Goal: Task Accomplishment & Management: Manage account settings

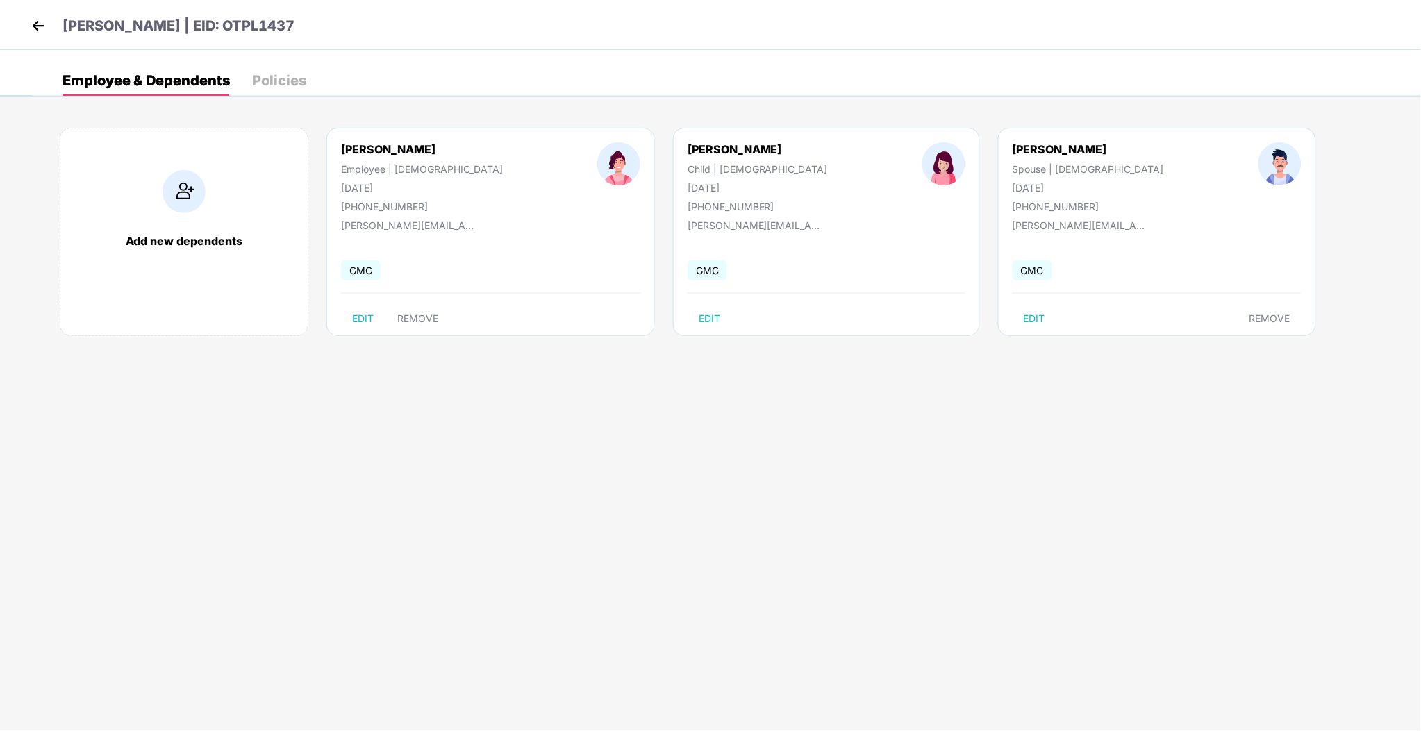
click at [38, 33] on img at bounding box center [38, 25] width 21 height 21
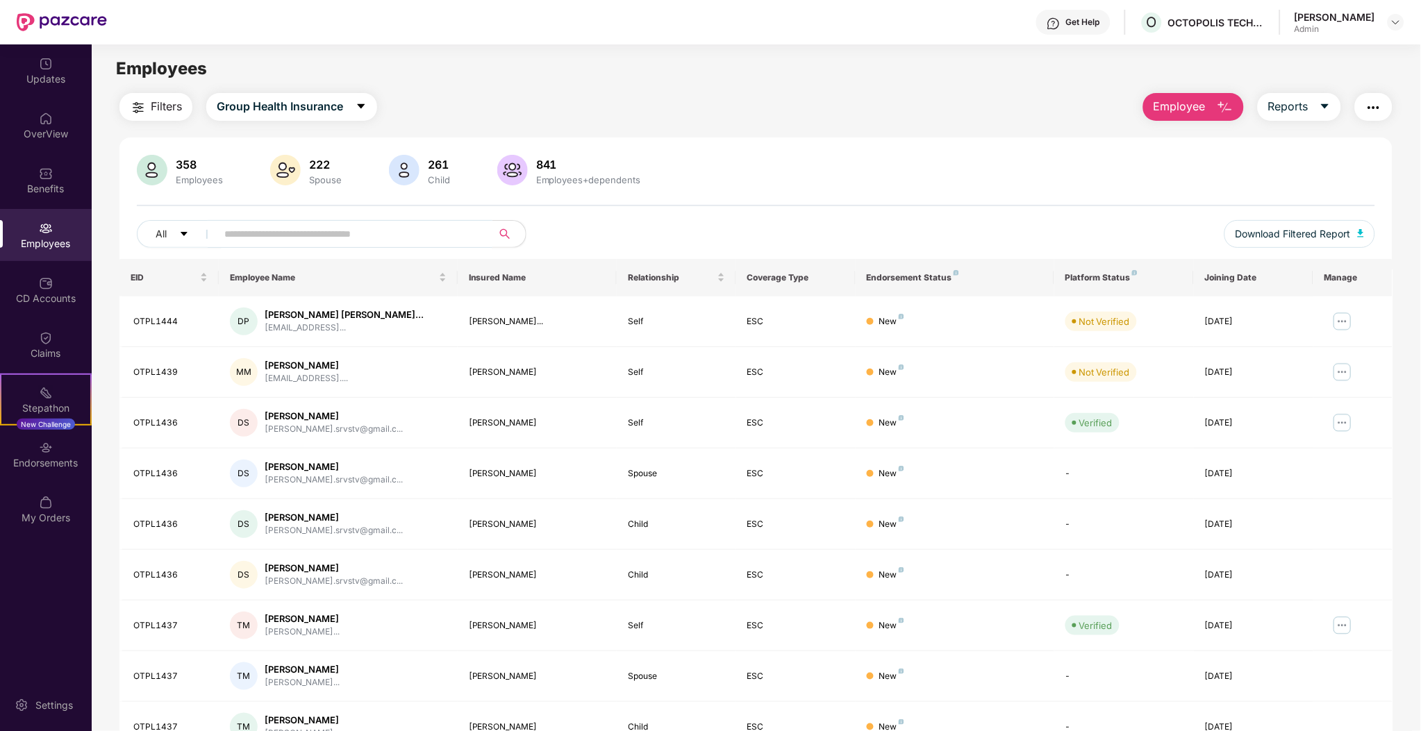
click at [292, 239] on input "text" at bounding box center [348, 234] width 249 height 21
type input "****"
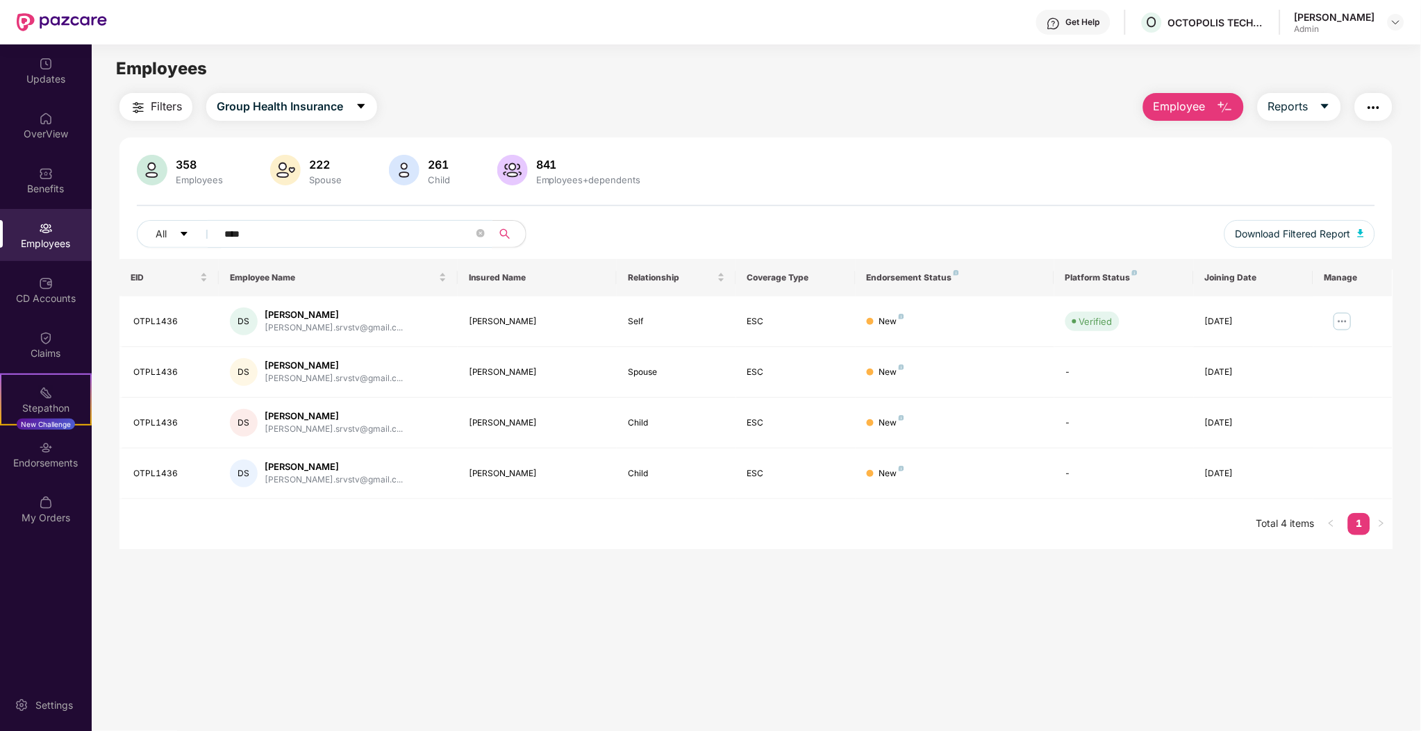
click at [397, 242] on input "****" at bounding box center [348, 234] width 249 height 21
click at [397, 240] on input "****" at bounding box center [348, 234] width 249 height 21
type input "*****"
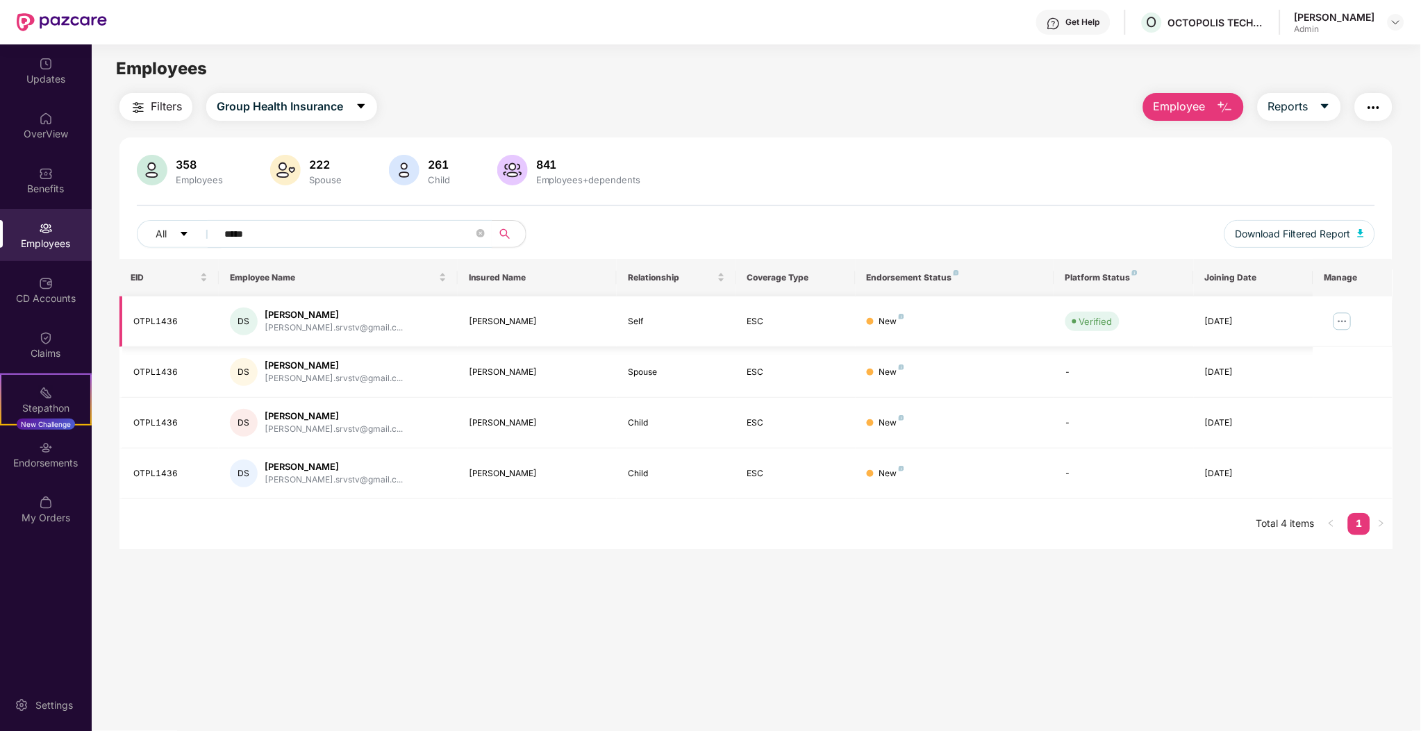
click at [156, 319] on div "OTPL1436" at bounding box center [170, 321] width 74 height 13
click at [1331, 323] on img at bounding box center [1342, 321] width 22 height 22
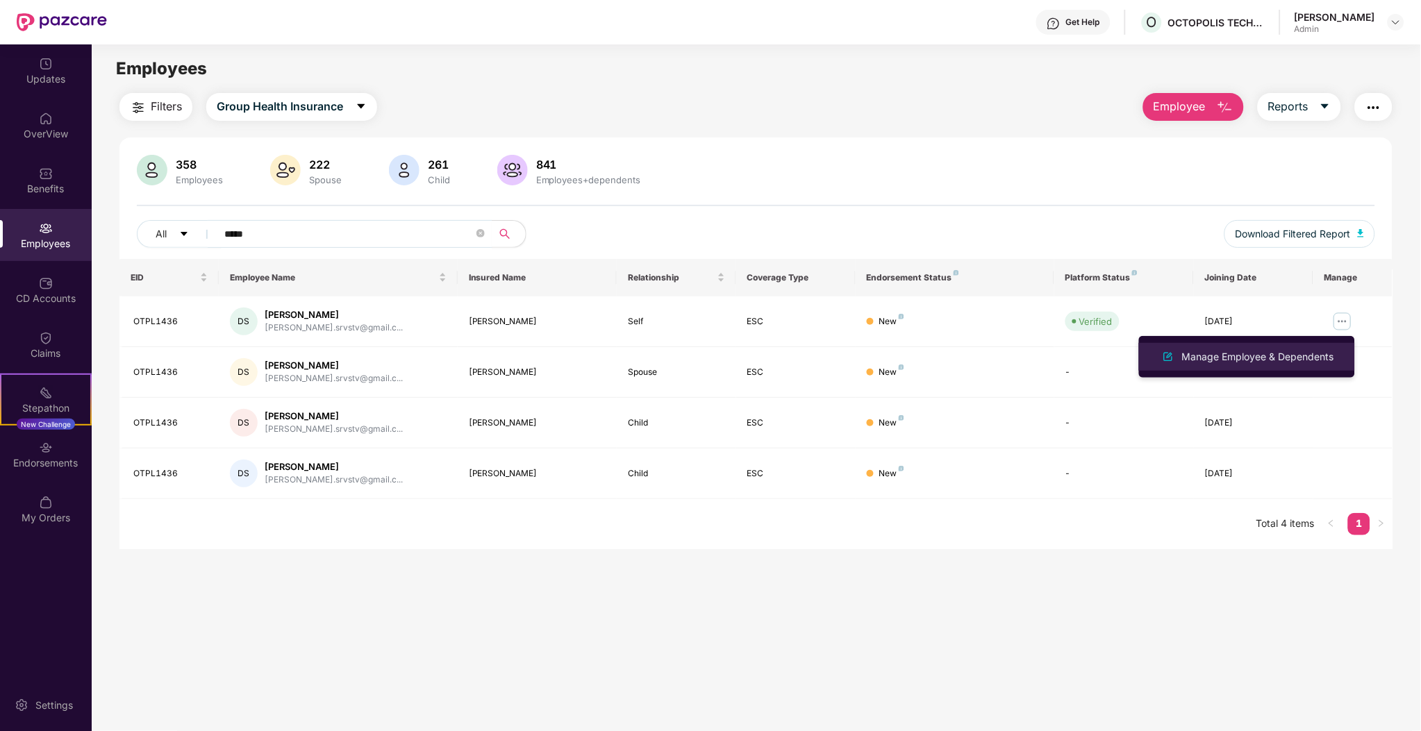
click at [1305, 354] on div "Manage Employee & Dependents" at bounding box center [1258, 356] width 158 height 15
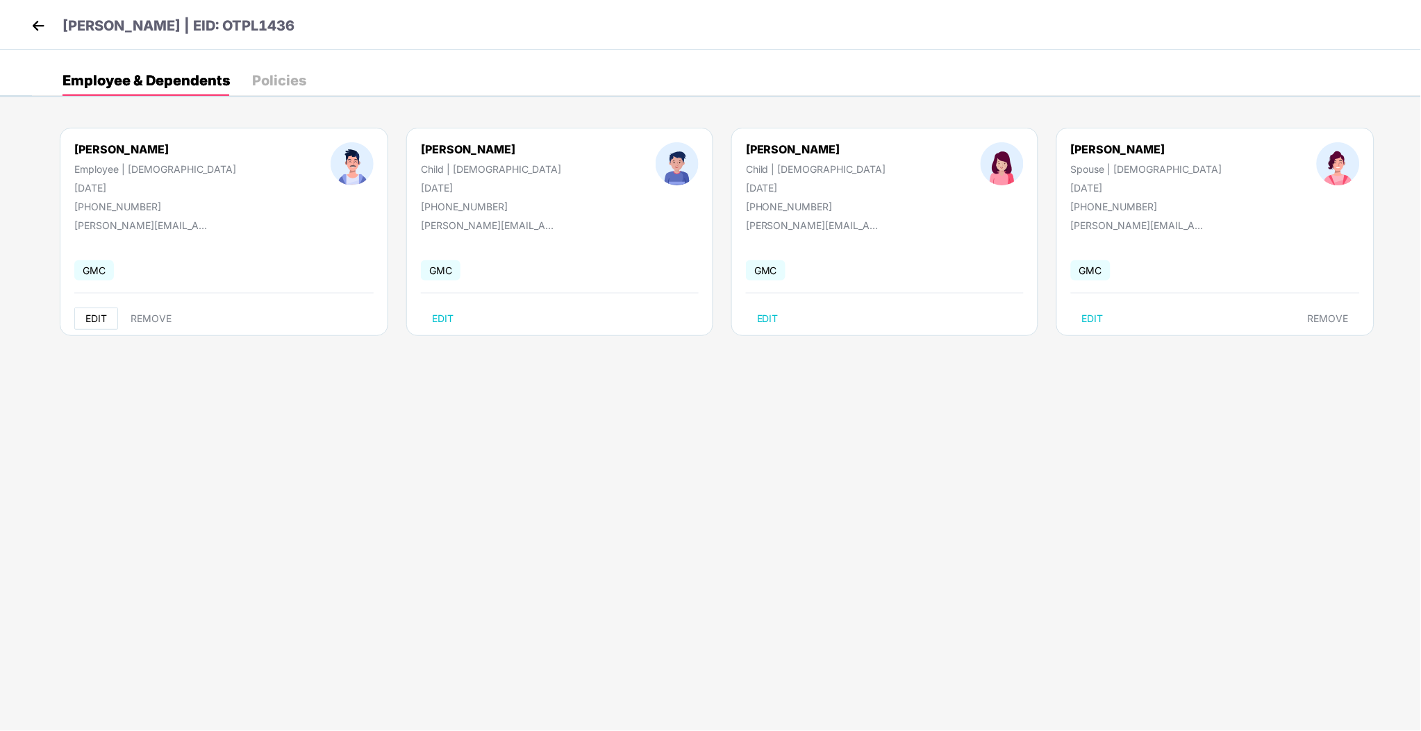
click at [90, 319] on span "EDIT" at bounding box center [96, 318] width 22 height 11
select select "****"
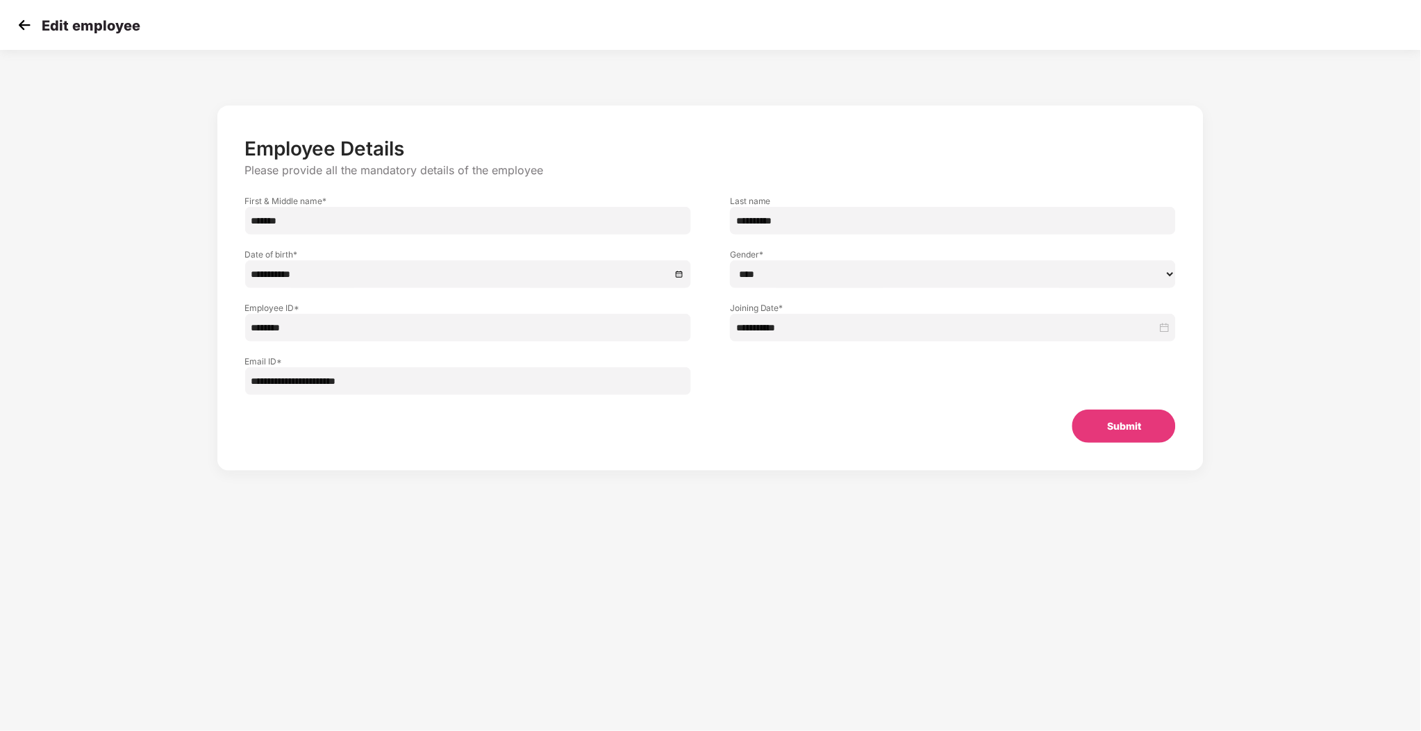
click at [381, 336] on input "********" at bounding box center [468, 328] width 446 height 28
click at [404, 369] on input "**********" at bounding box center [468, 381] width 446 height 28
paste input "*******"
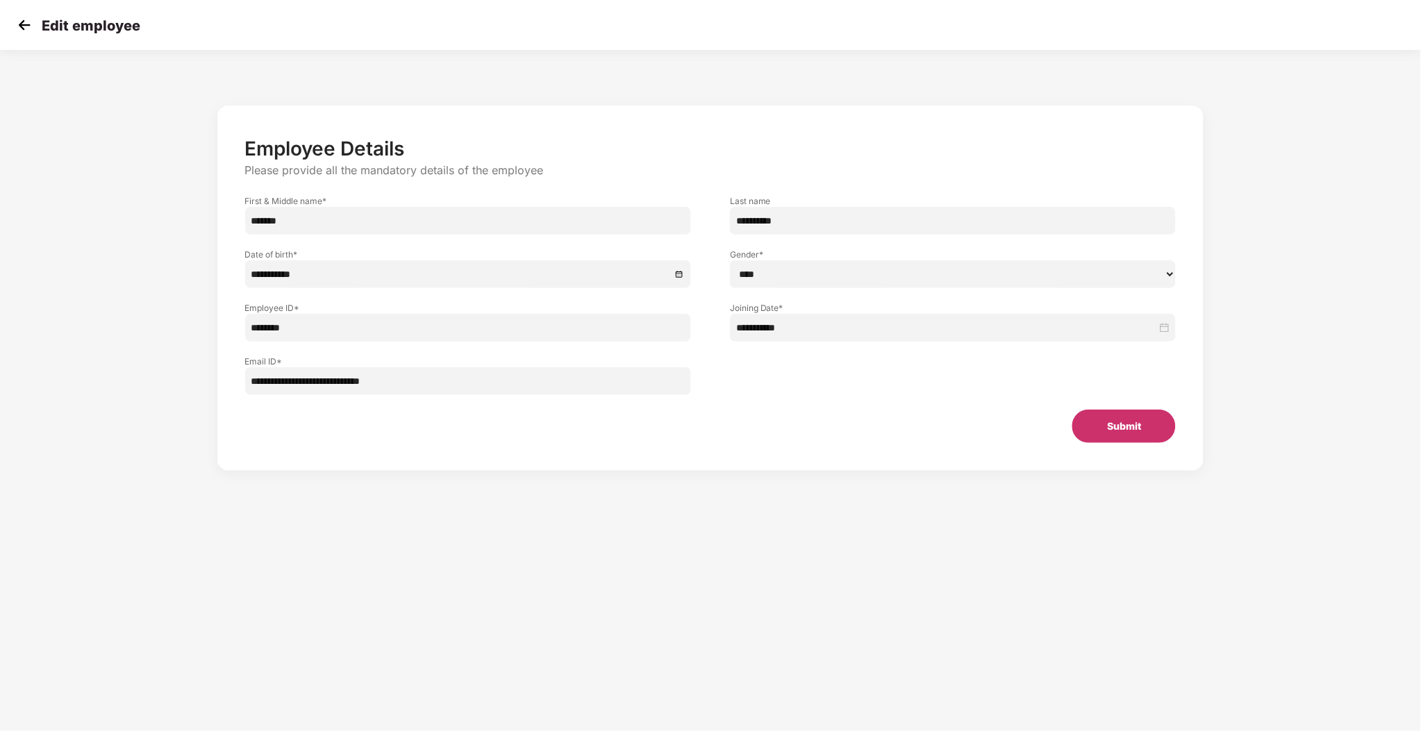
type input "**********"
click at [1114, 442] on button "Submit" at bounding box center [1123, 426] width 103 height 33
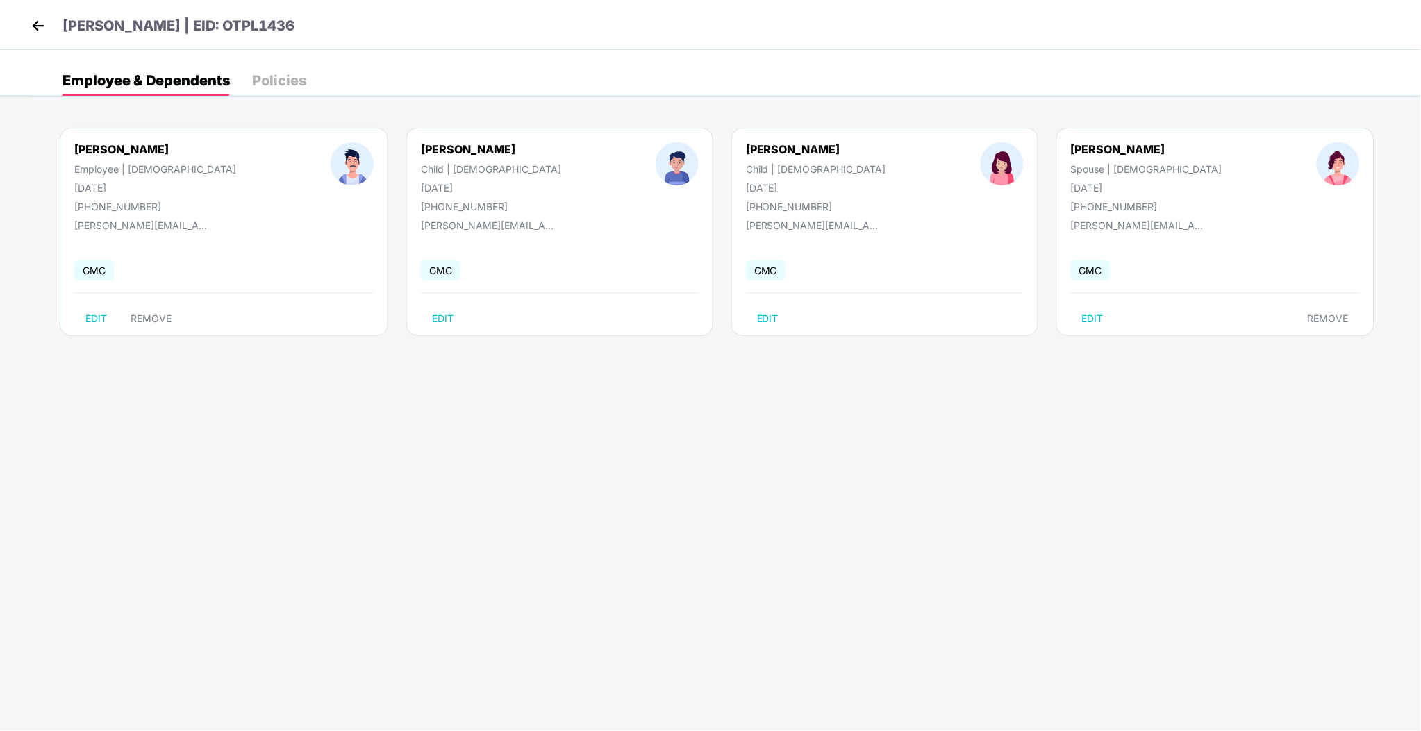
drag, startPoint x: 706, startPoint y: 631, endPoint x: 688, endPoint y: 620, distance: 21.2
click at [706, 632] on body "[PERSON_NAME] | EID: OTPL1436 Employee & Dependents Policies [PERSON_NAME] Empl…" at bounding box center [710, 365] width 1421 height 731
click at [43, 28] on img at bounding box center [38, 25] width 21 height 21
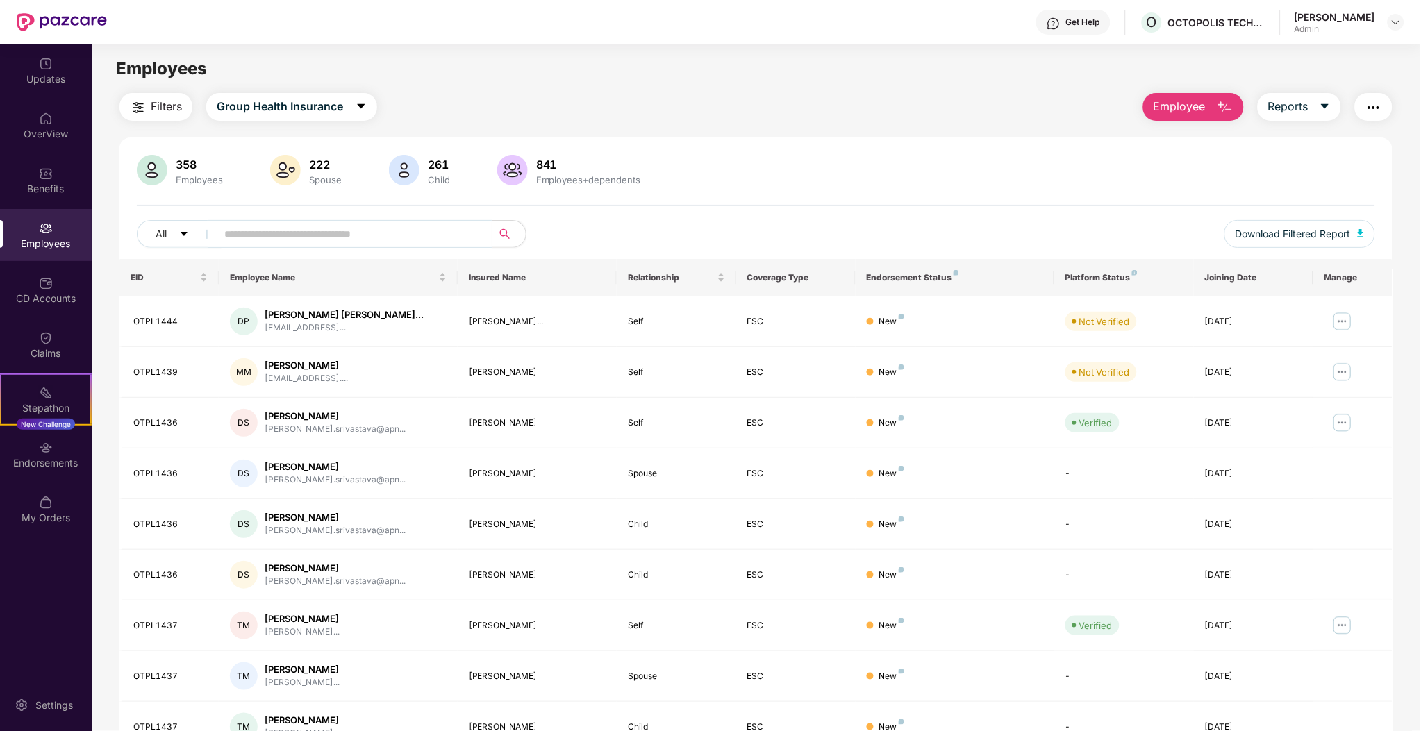
click at [70, 243] on div "Employees" at bounding box center [46, 244] width 92 height 14
click at [38, 82] on div "Updates" at bounding box center [46, 79] width 92 height 14
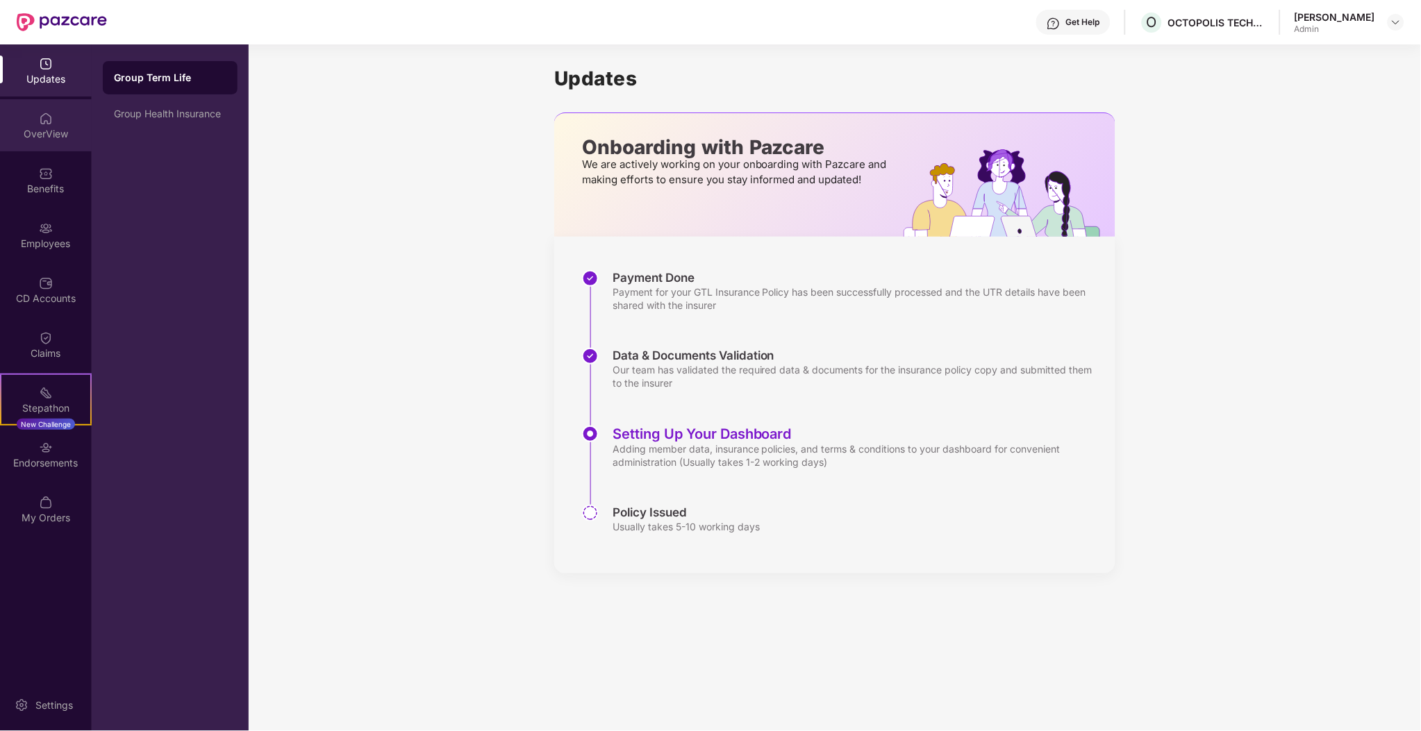
click at [29, 132] on div "OverView" at bounding box center [46, 134] width 92 height 14
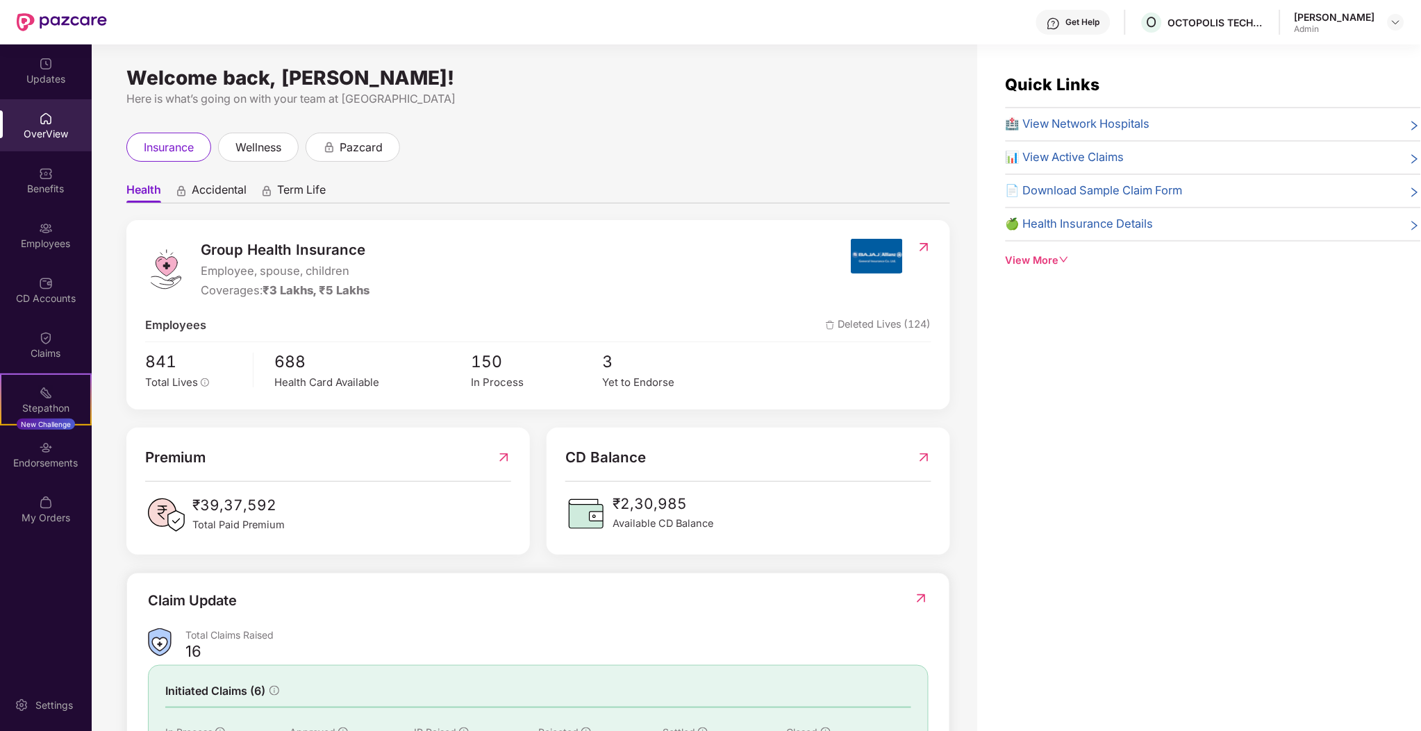
click at [327, 179] on ul "Health Accidental Term Life" at bounding box center [538, 190] width 824 height 28
click at [315, 194] on span "Term Life" at bounding box center [301, 193] width 49 height 20
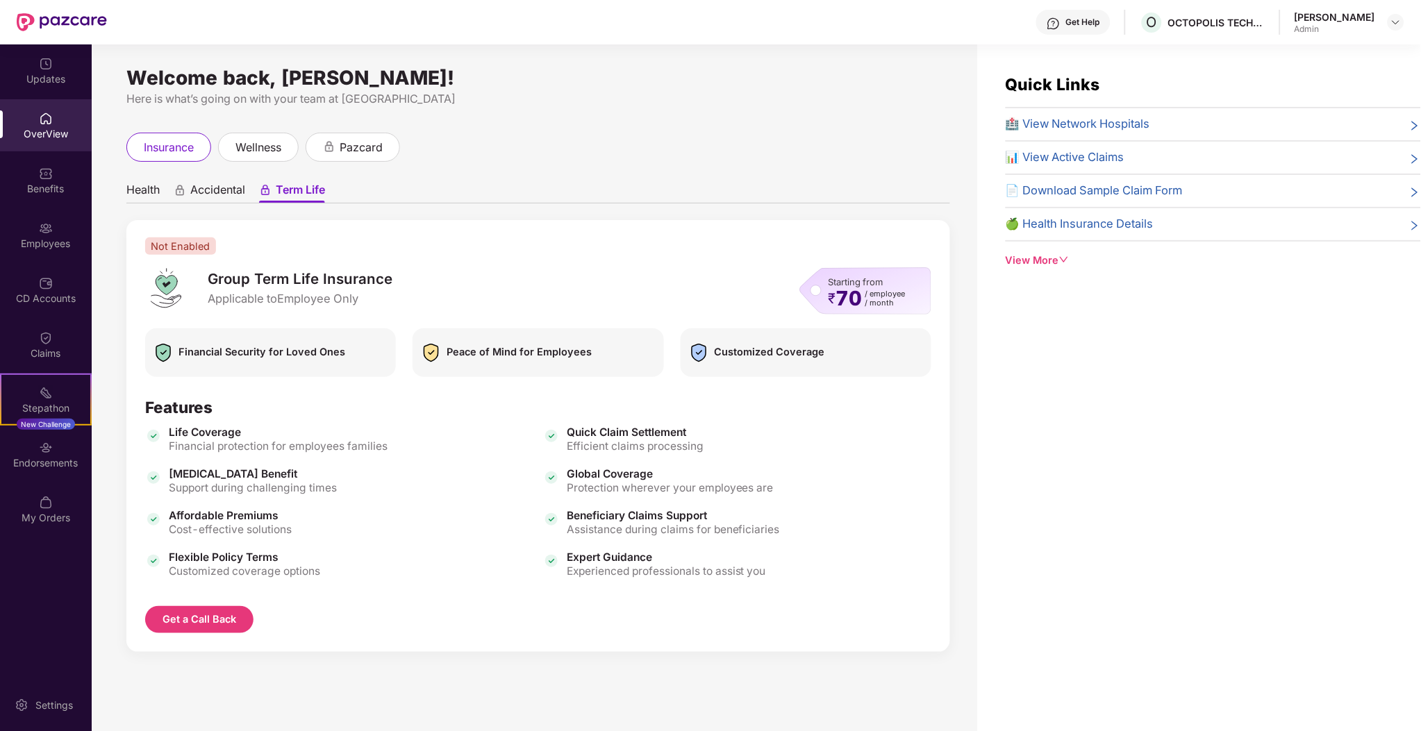
click at [556, 189] on ul "Health Accidental Term Life" at bounding box center [538, 190] width 824 height 28
click at [231, 206] on div "Health Accidental Term Life Not Enabled Group Term Life Insurance Applicable to…" at bounding box center [538, 417] width 824 height 483
click at [231, 203] on ul "Health Accidental Term Life" at bounding box center [538, 190] width 824 height 28
click at [131, 174] on div "Health Accidental Term Life Not Enabled Group Term Life Insurance Applicable to…" at bounding box center [538, 410] width 824 height 497
click at [131, 185] on span "Health" at bounding box center [142, 193] width 33 height 20
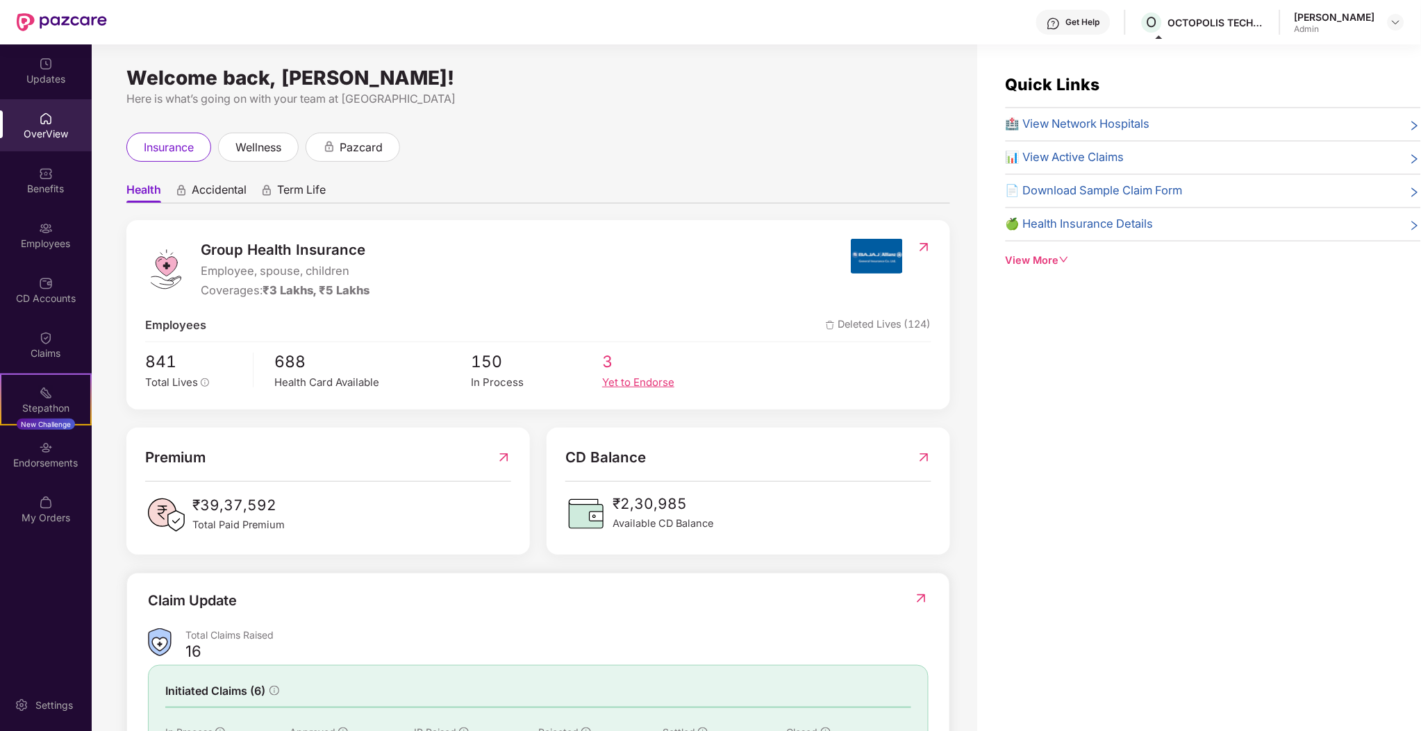
click at [611, 358] on span "3" at bounding box center [667, 361] width 131 height 25
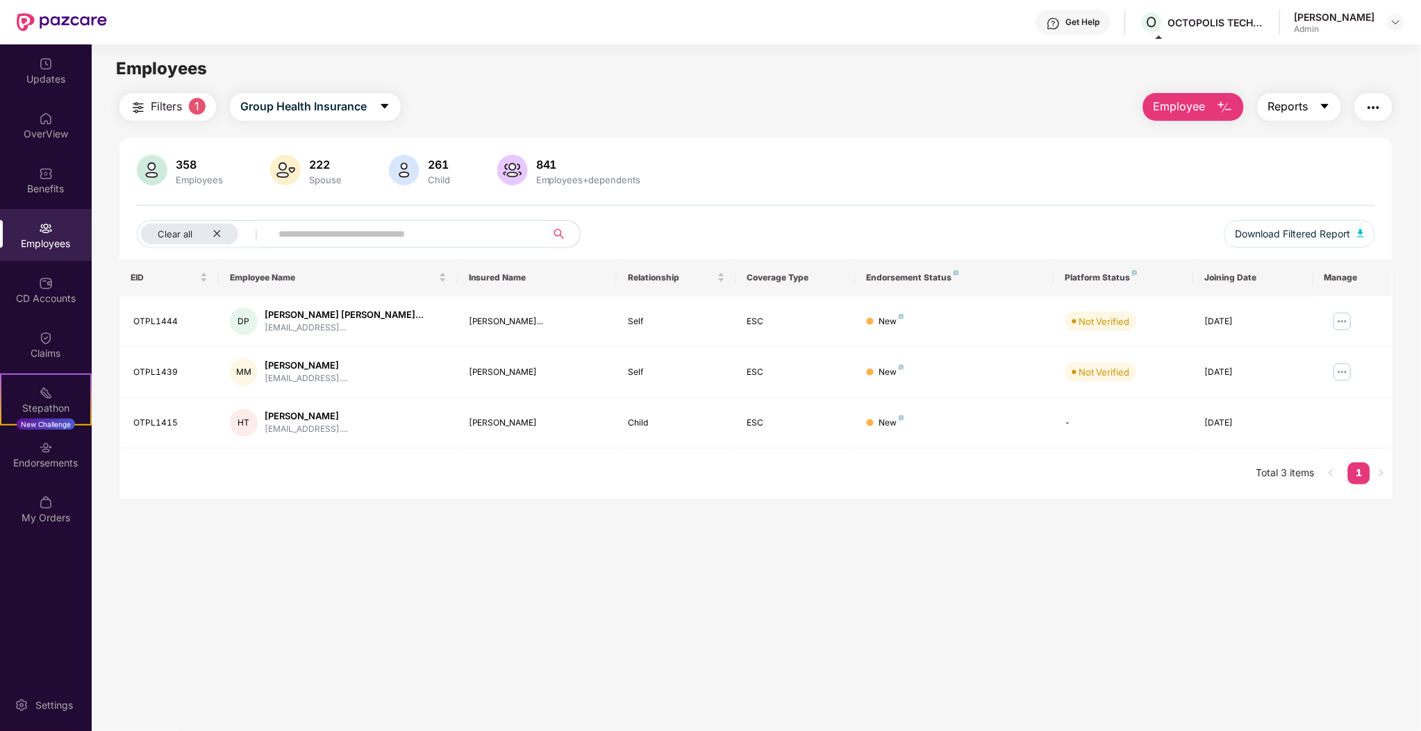
click at [1308, 106] on span "Reports" at bounding box center [1288, 106] width 40 height 17
click at [1037, 206] on div at bounding box center [756, 205] width 1238 height 1
click at [1181, 115] on button "Employee" at bounding box center [1193, 107] width 101 height 28
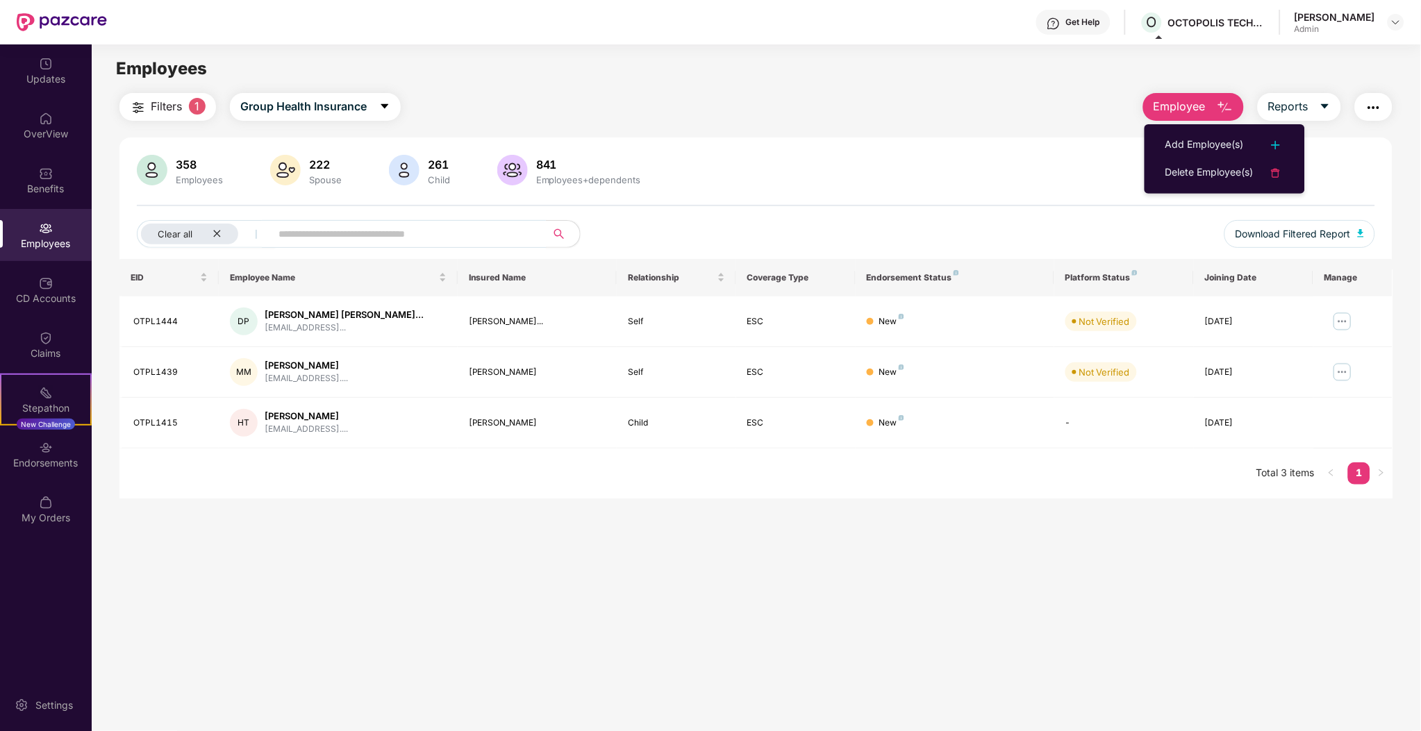
click at [1178, 115] on button "Employee" at bounding box center [1193, 107] width 101 height 28
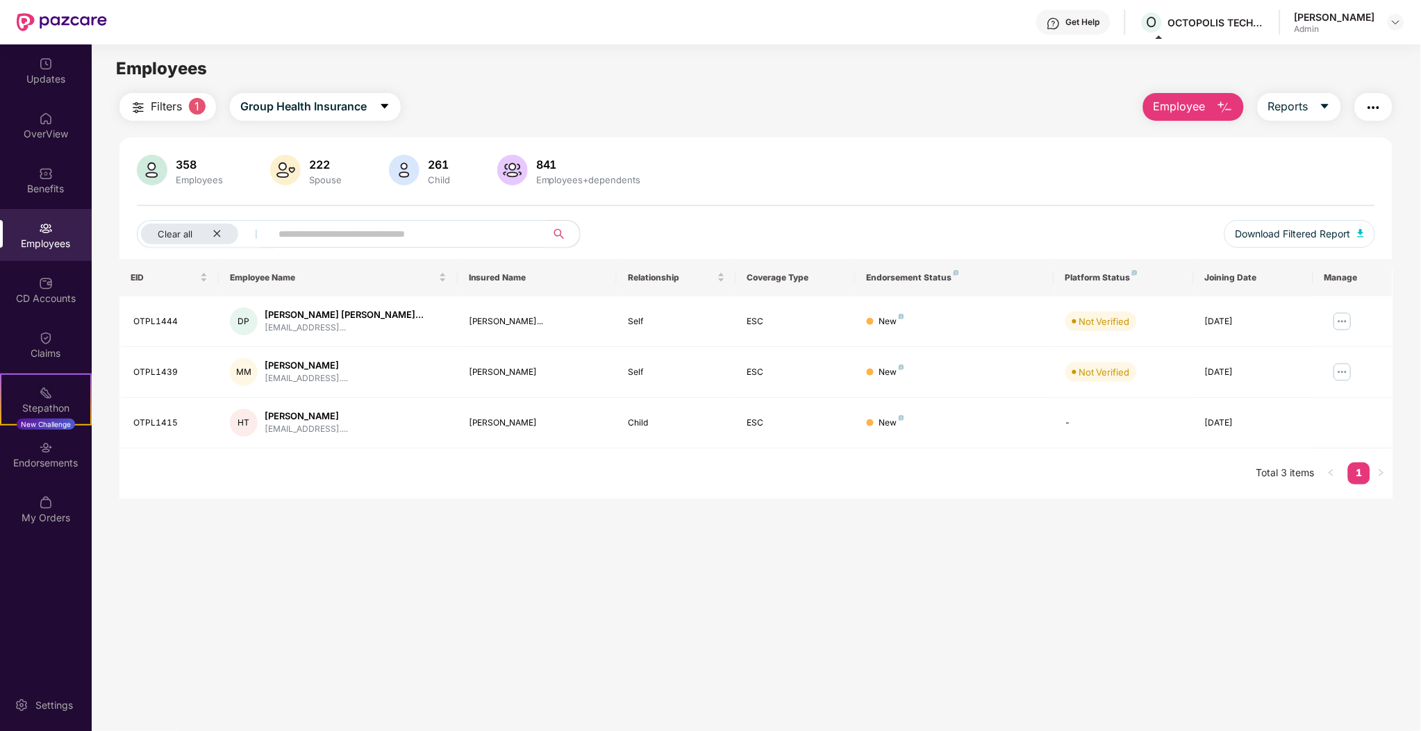
click at [1380, 107] on img "button" at bounding box center [1373, 107] width 17 height 17
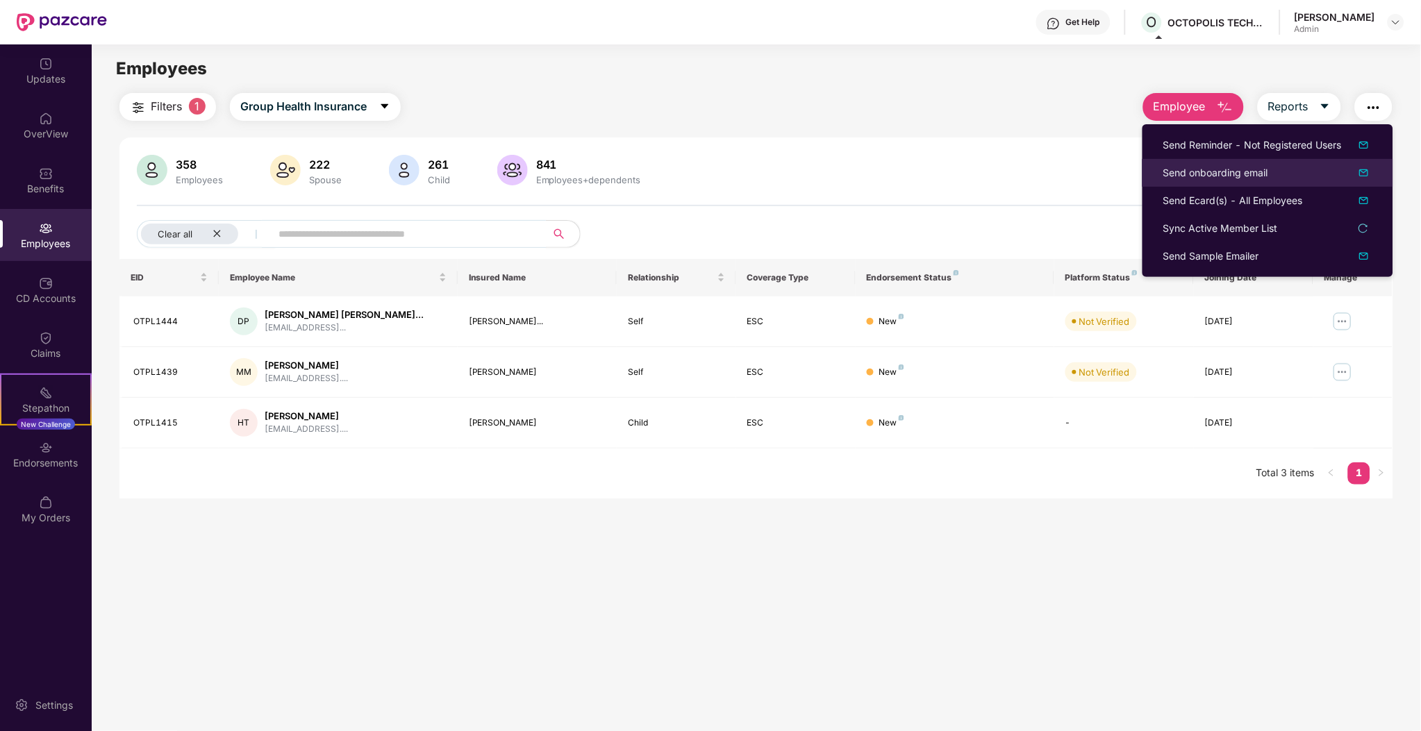
click at [1271, 180] on div "Send onboarding email" at bounding box center [1267, 173] width 209 height 17
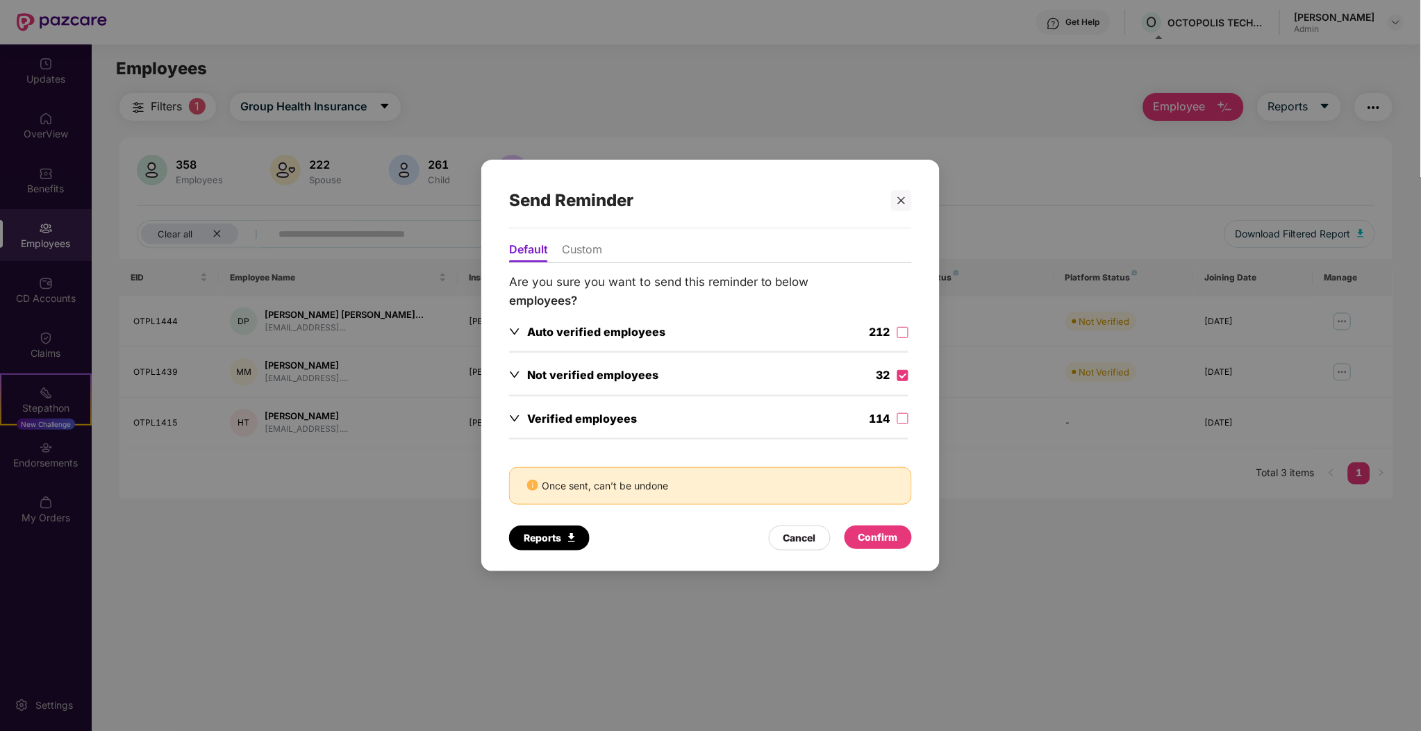
click at [882, 537] on div "Confirm" at bounding box center [878, 537] width 40 height 15
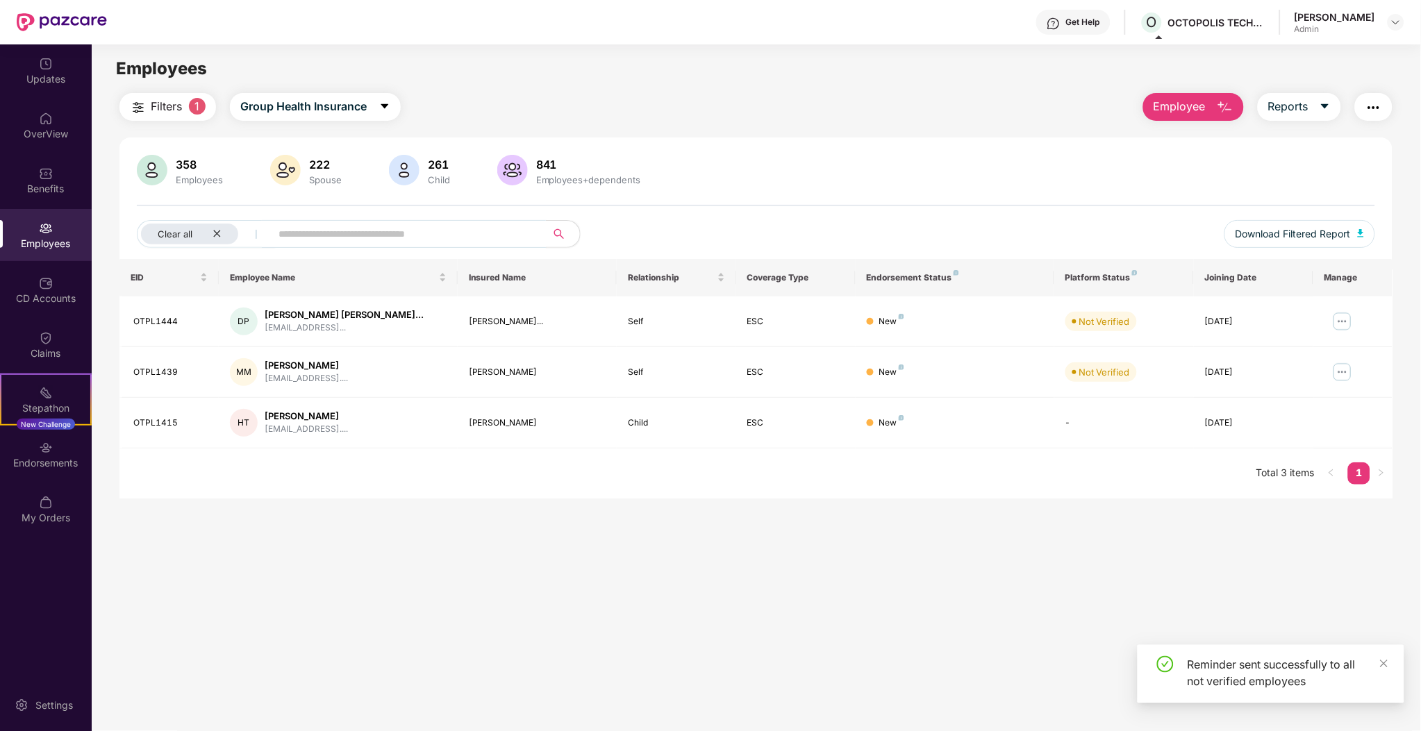
click at [1018, 540] on main "Employees Filters 1 Group Health Insurance Employee Reports 358 Employees 222 S…" at bounding box center [756, 409] width 1329 height 731
click at [226, 235] on div "Clear all" at bounding box center [189, 234] width 97 height 21
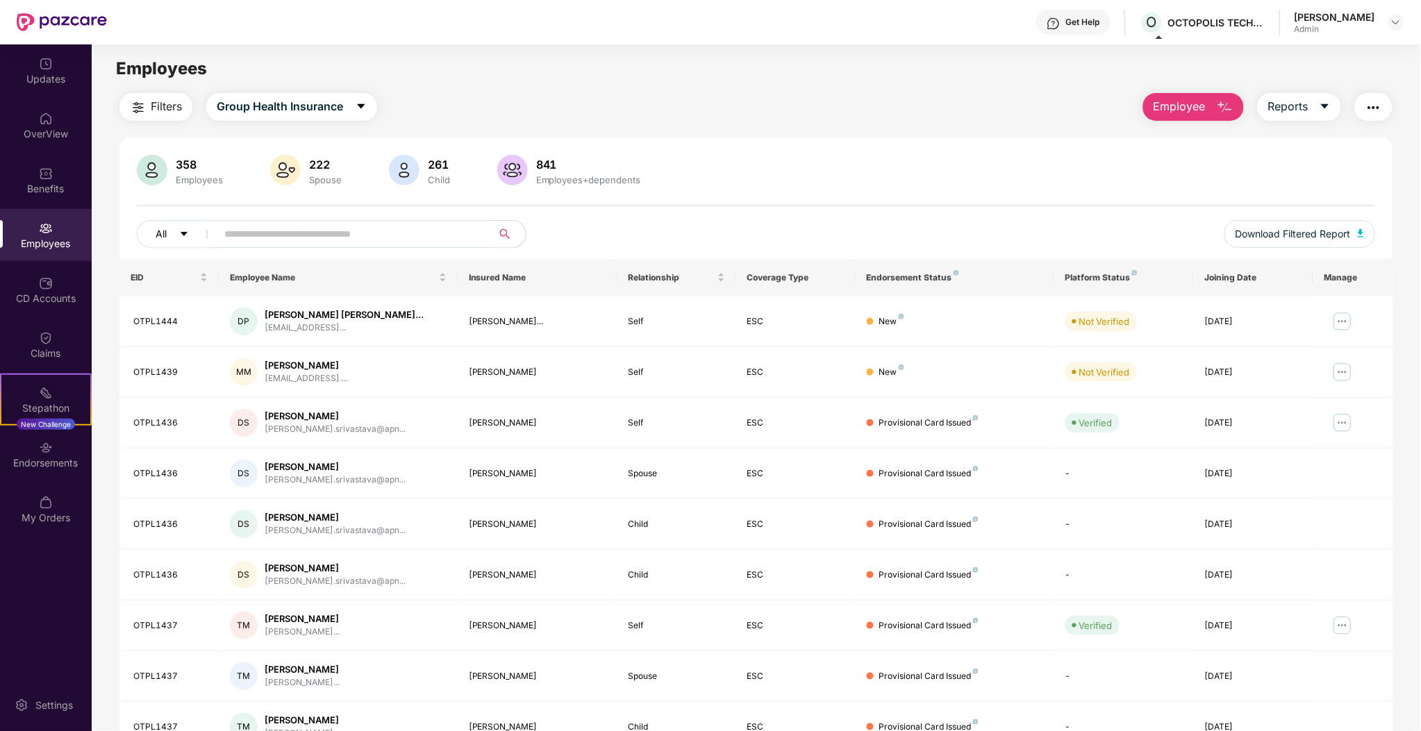
click at [181, 233] on button "All" at bounding box center [179, 234] width 85 height 28
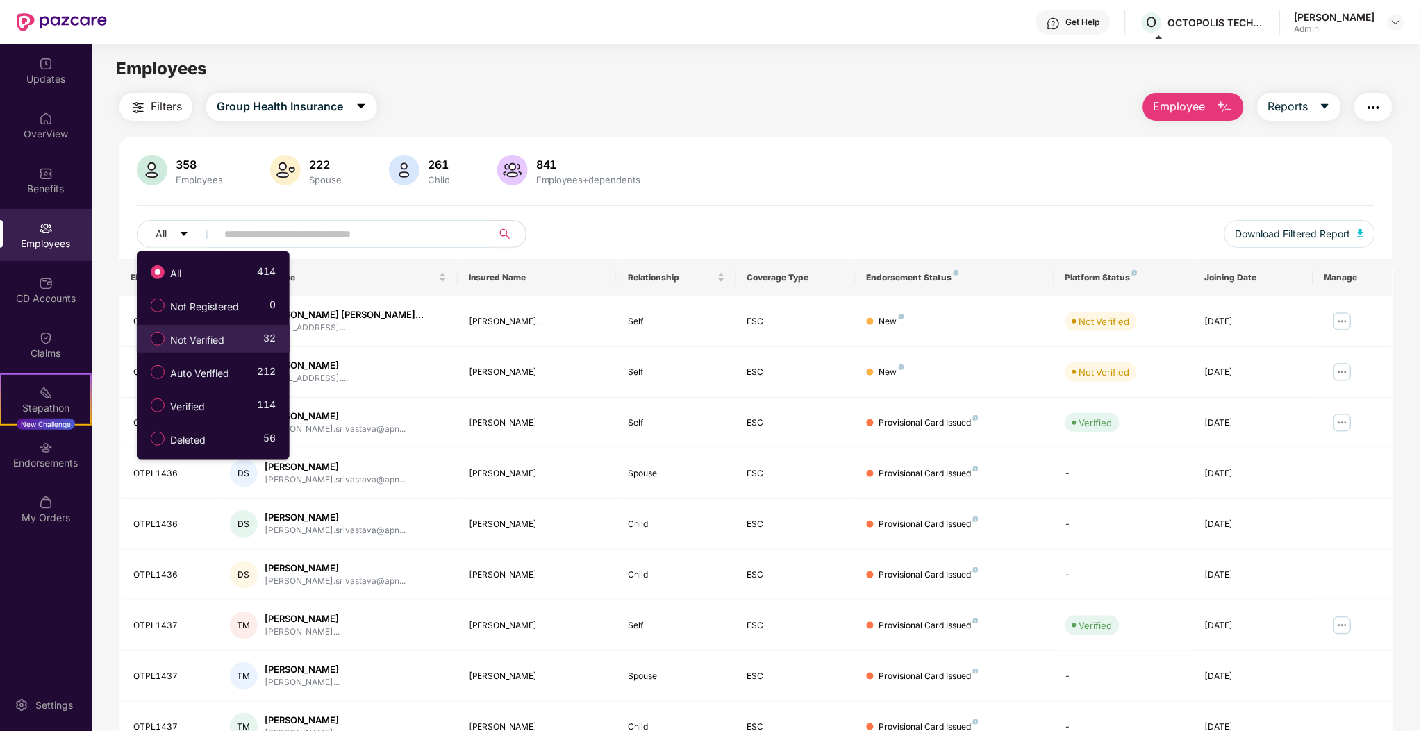
click at [218, 333] on span "Not Verified" at bounding box center [197, 340] width 65 height 15
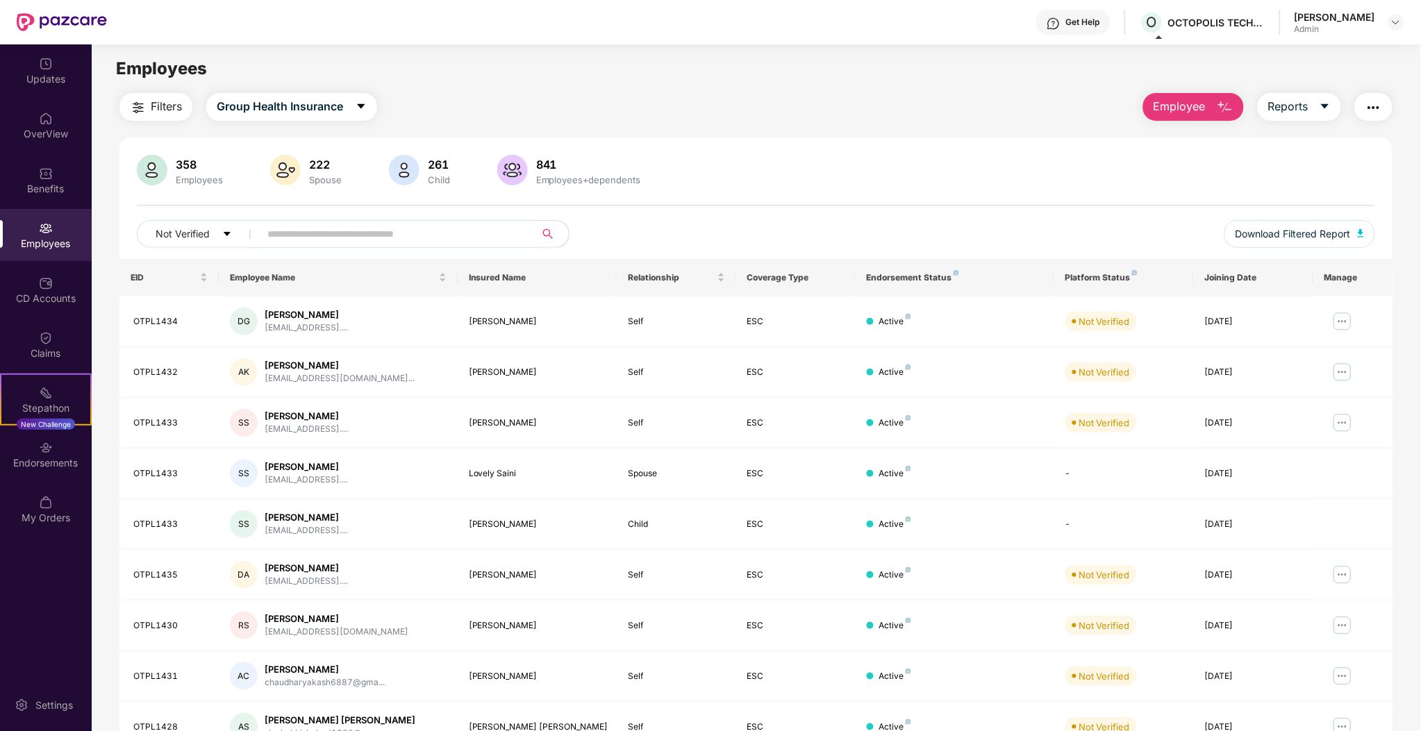
click at [852, 169] on div "358 Employees 222 Spouse 261 Child 841 Employees+dependents" at bounding box center [756, 171] width 1238 height 33
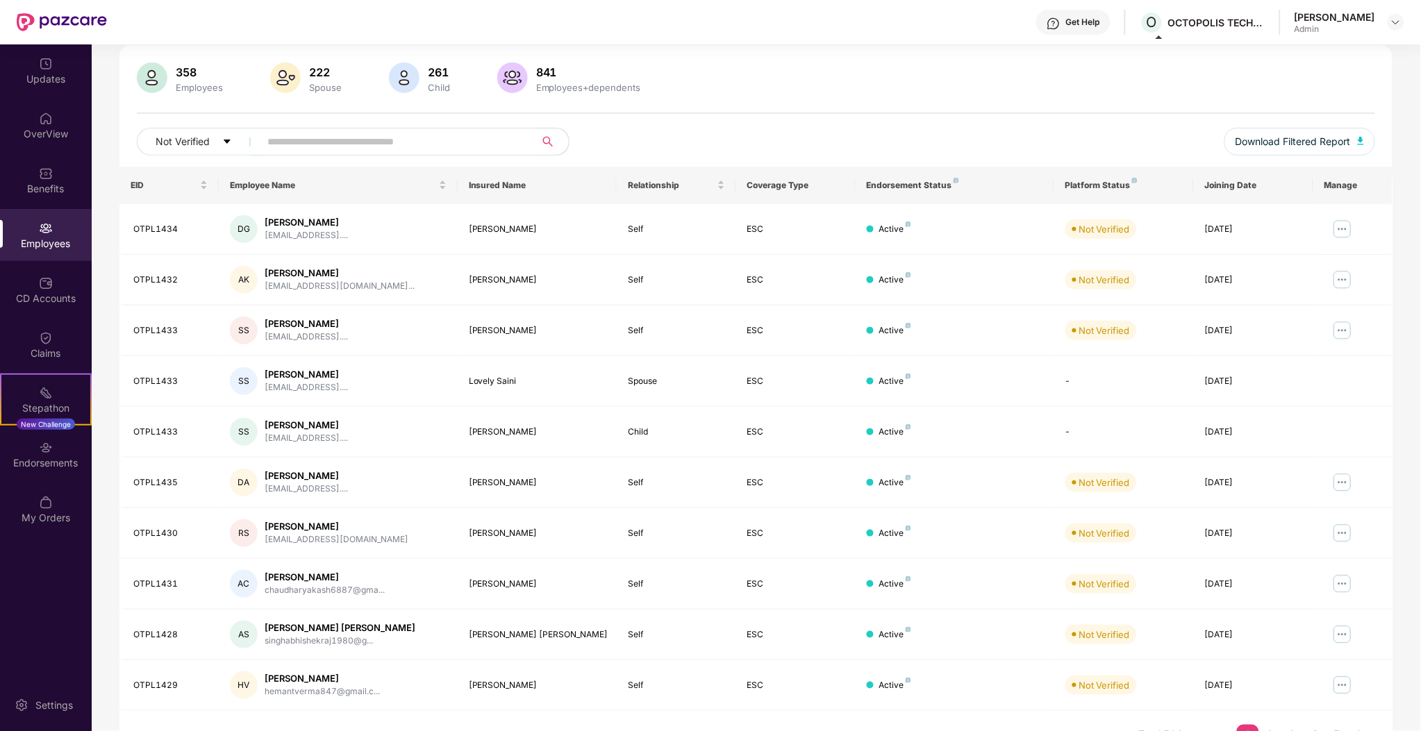
scroll to position [122, 0]
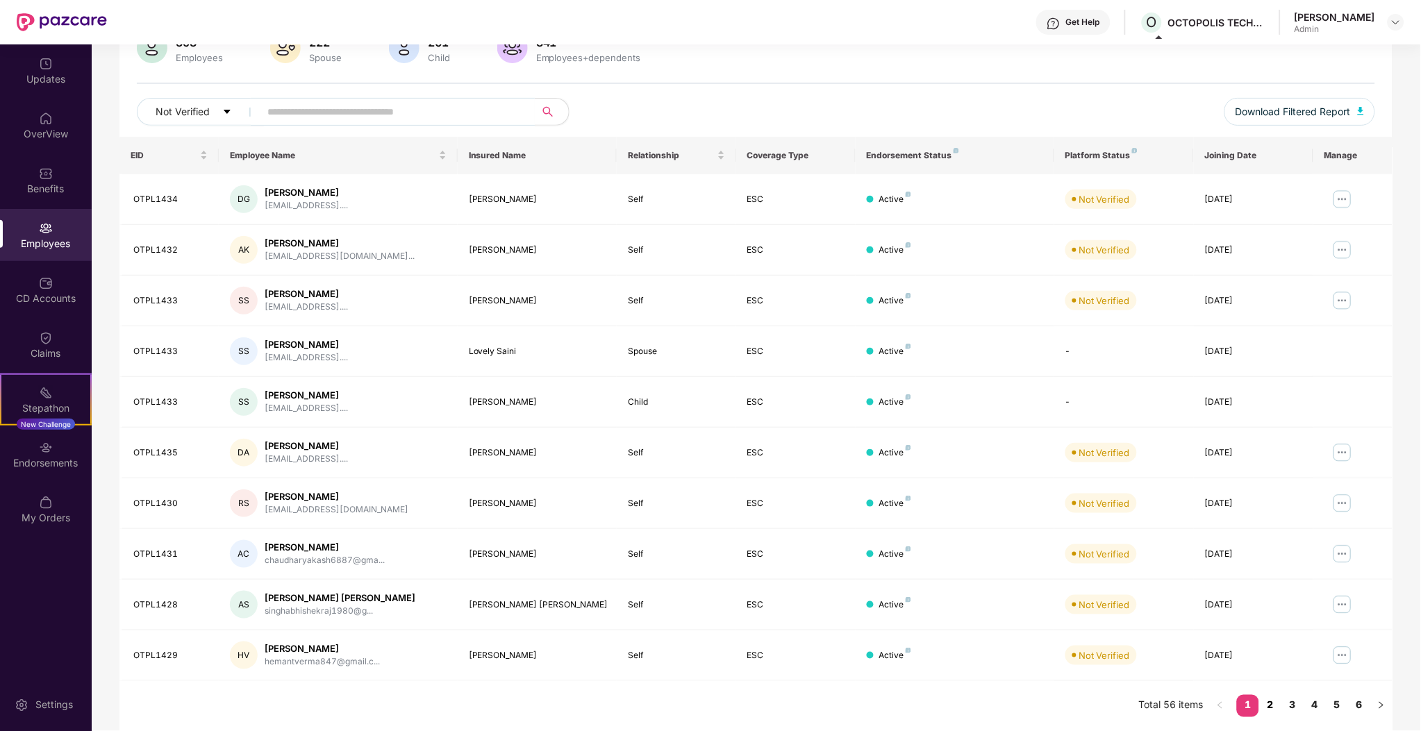
click at [1270, 701] on link "2" at bounding box center [1270, 705] width 22 height 21
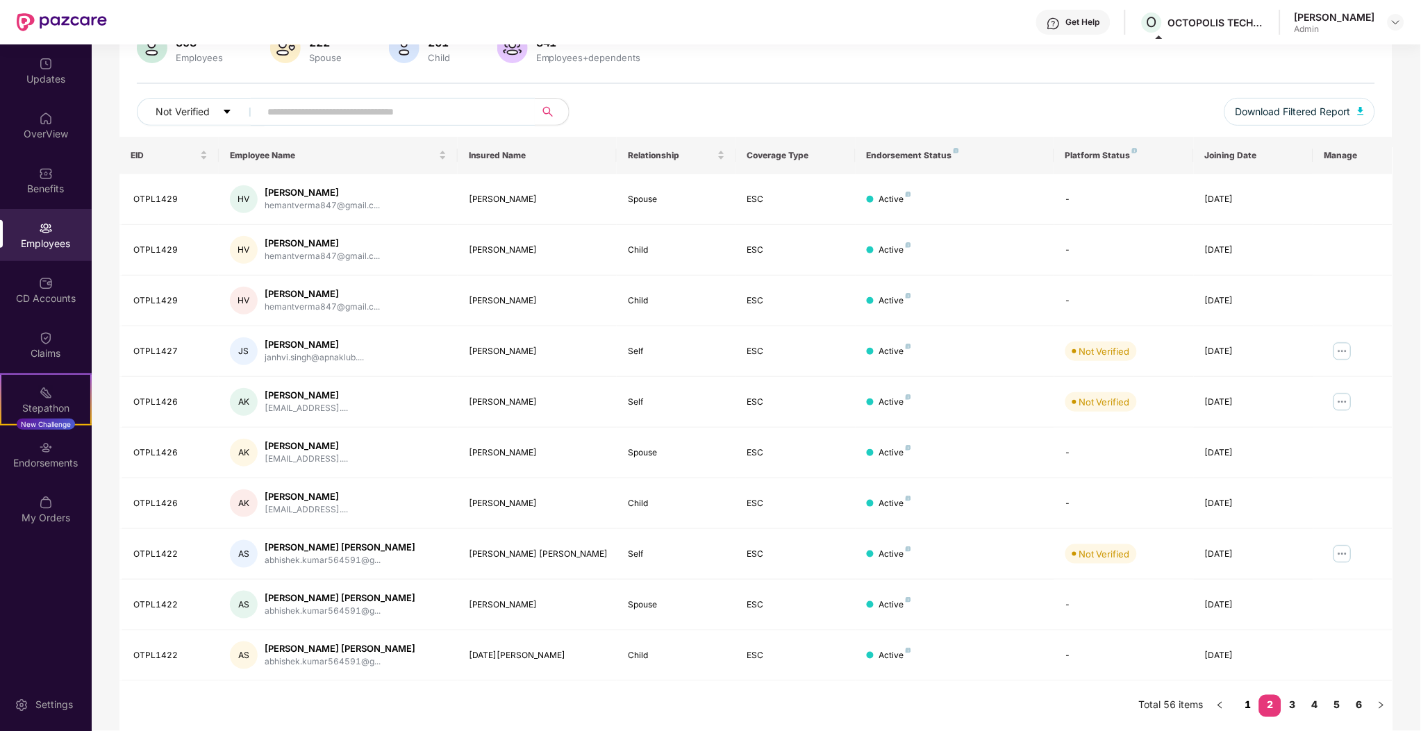
click at [1249, 706] on link "1" at bounding box center [1248, 705] width 22 height 21
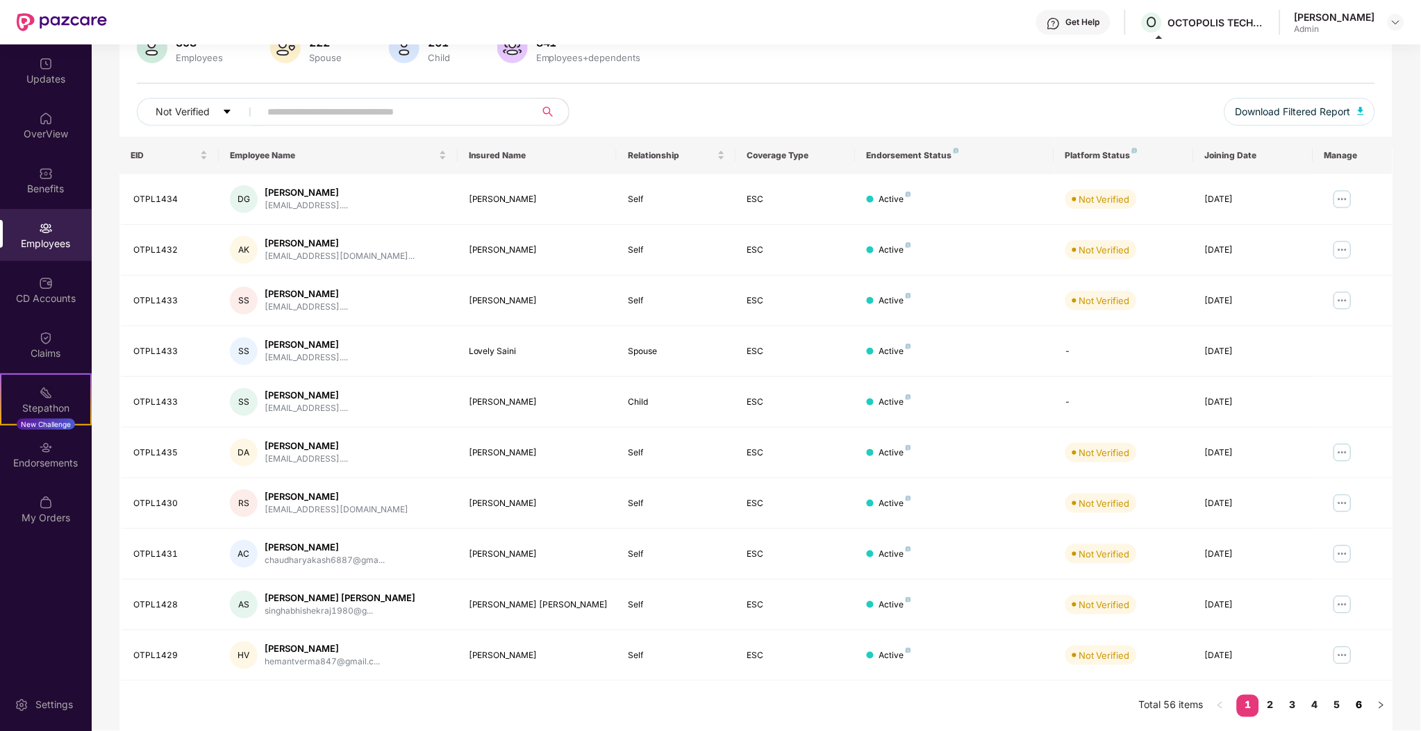
click at [1361, 710] on link "6" at bounding box center [1359, 705] width 22 height 21
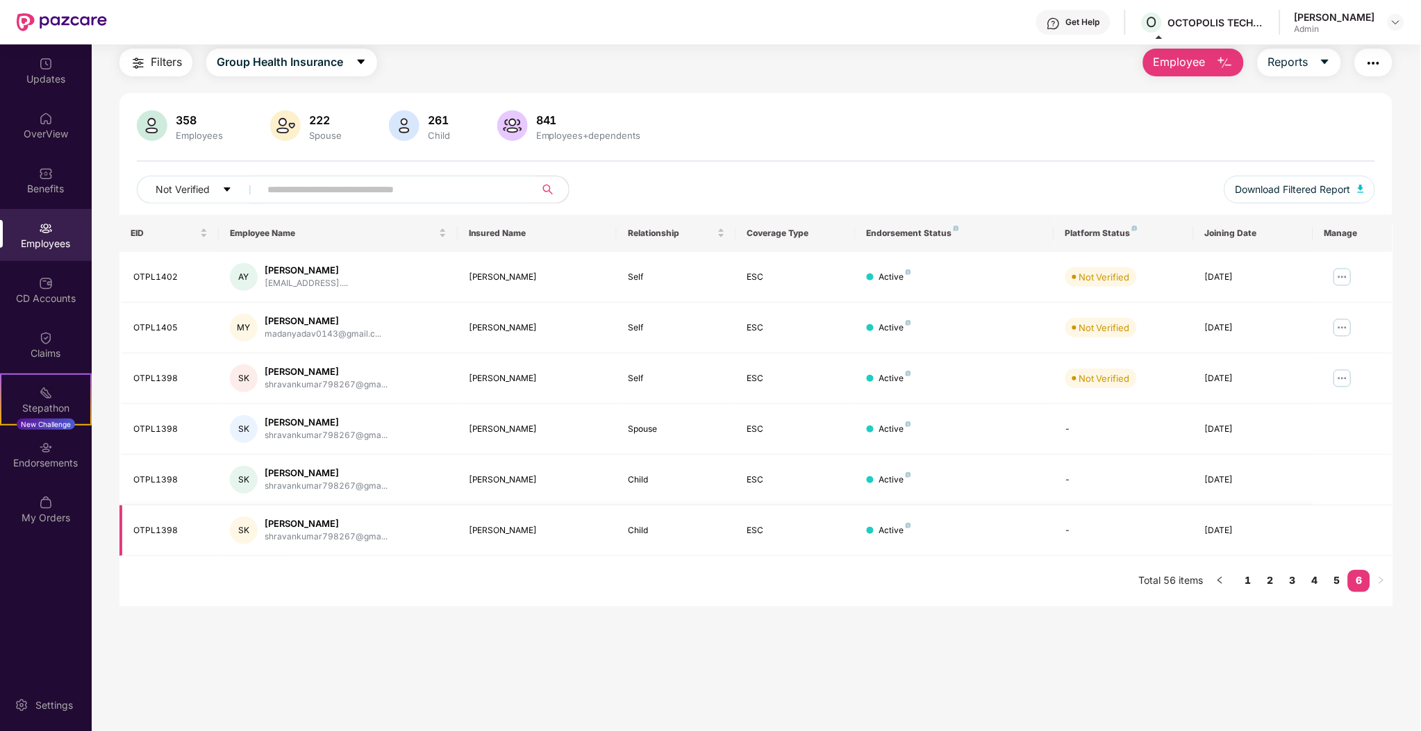
scroll to position [44, 0]
click at [1335, 585] on link "5" at bounding box center [1337, 580] width 22 height 21
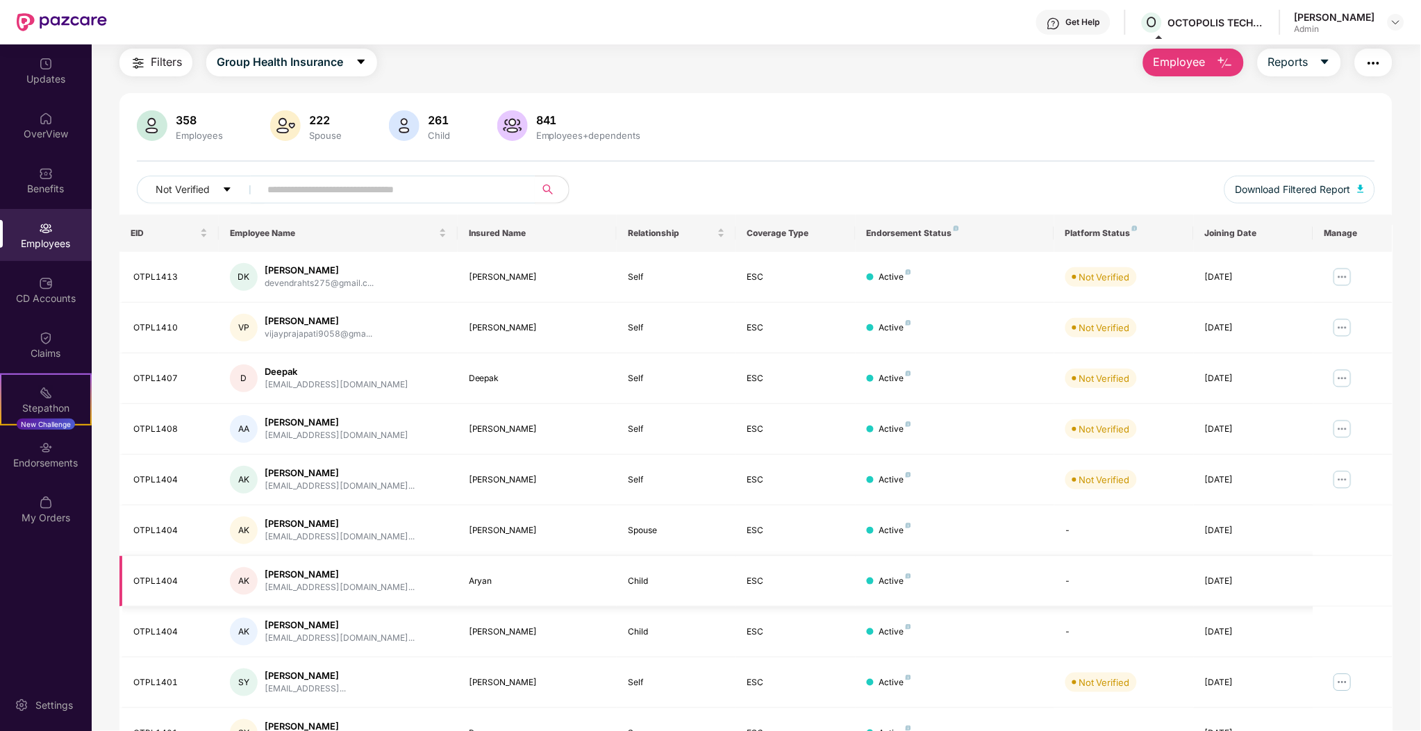
scroll to position [122, 0]
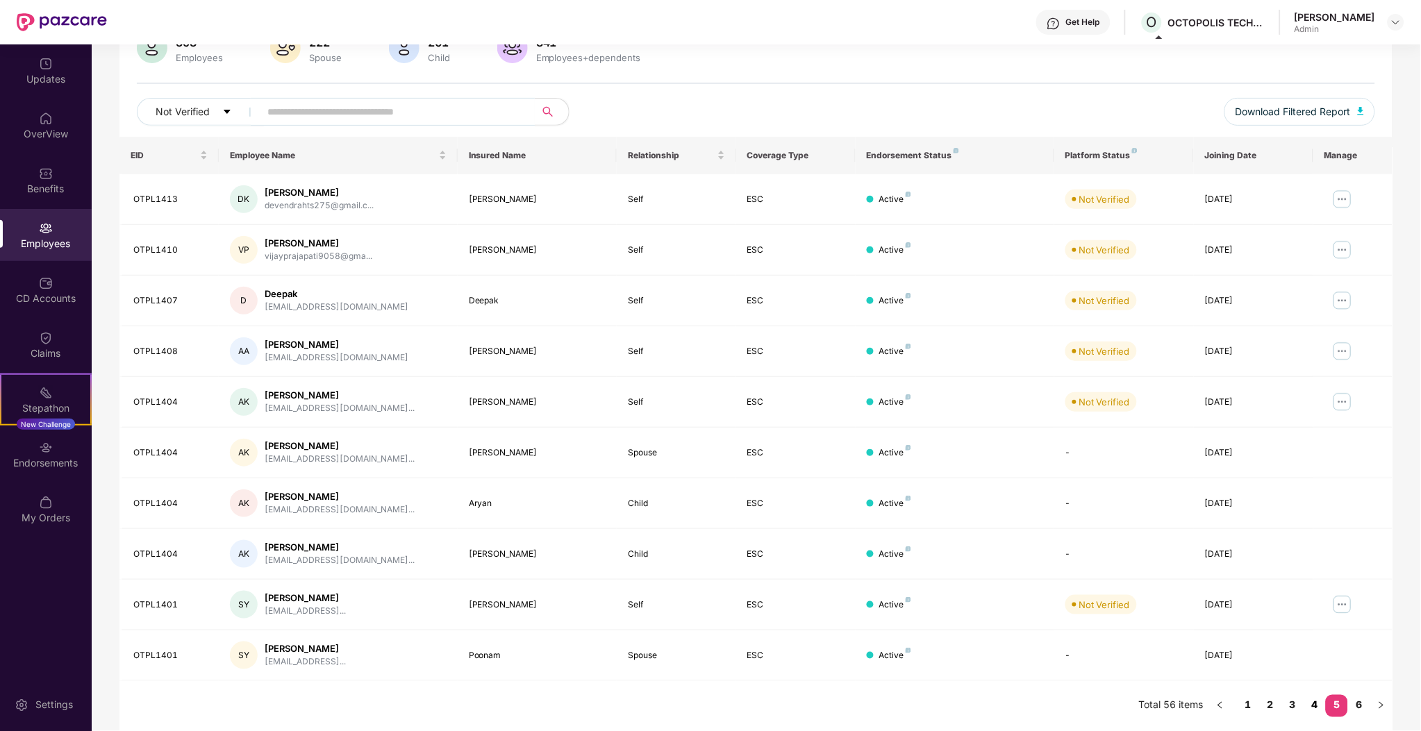
click at [1308, 707] on link "4" at bounding box center [1315, 705] width 22 height 21
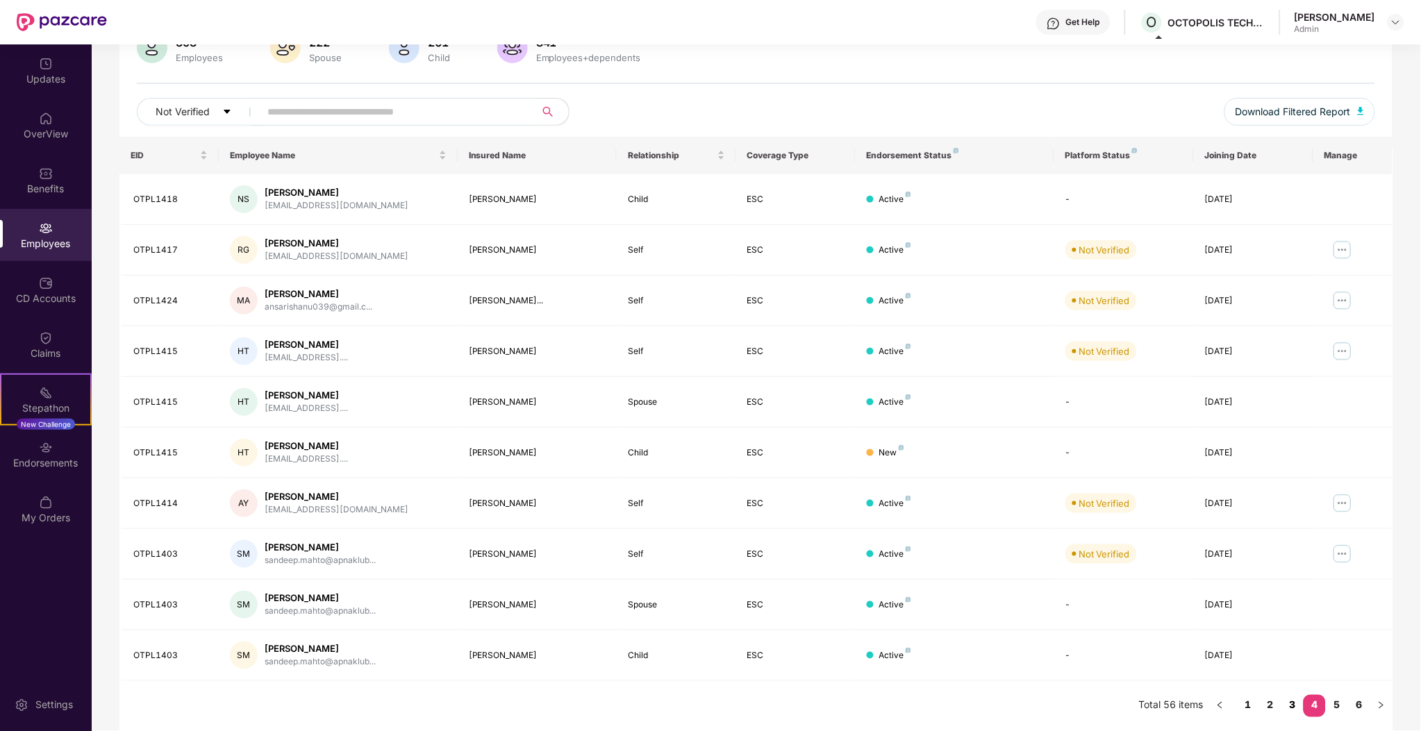
click at [1290, 709] on link "3" at bounding box center [1292, 705] width 22 height 21
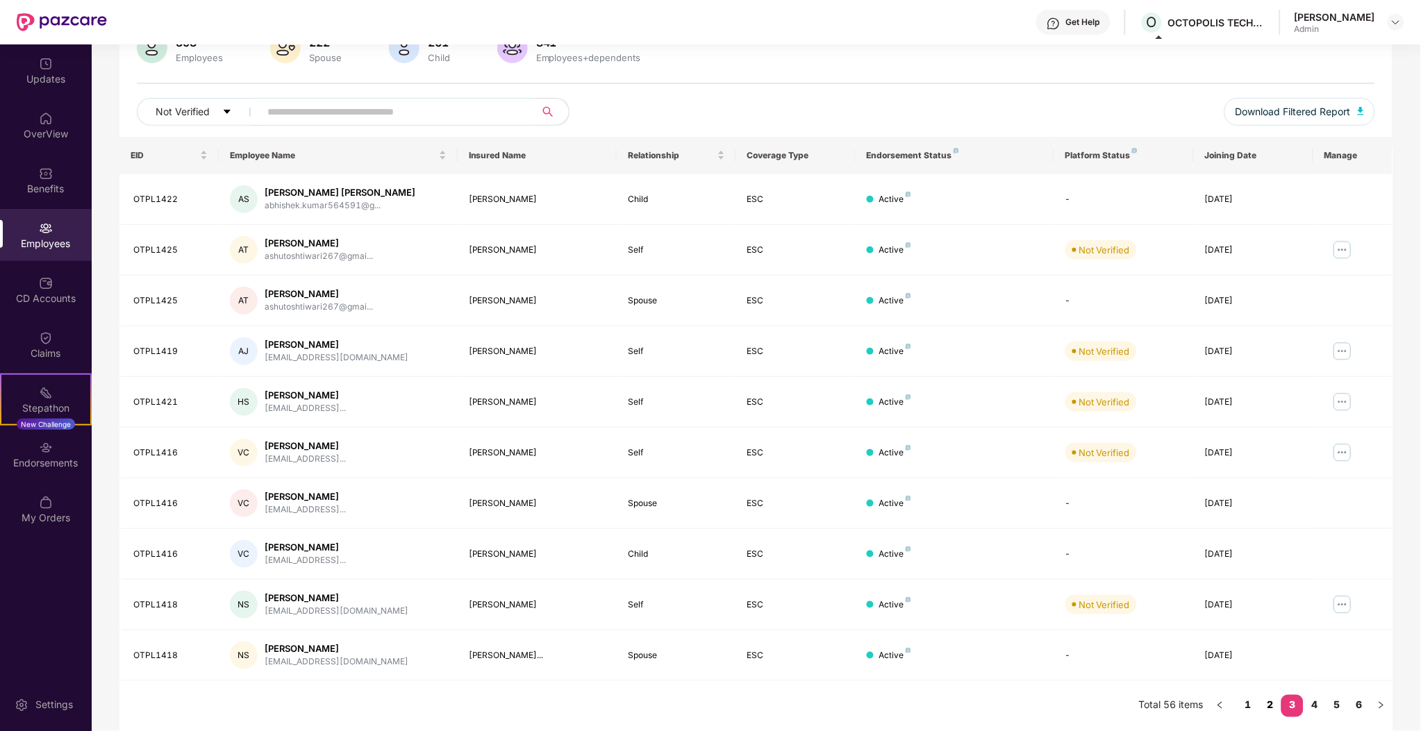
click at [1274, 713] on link "2" at bounding box center [1270, 705] width 22 height 21
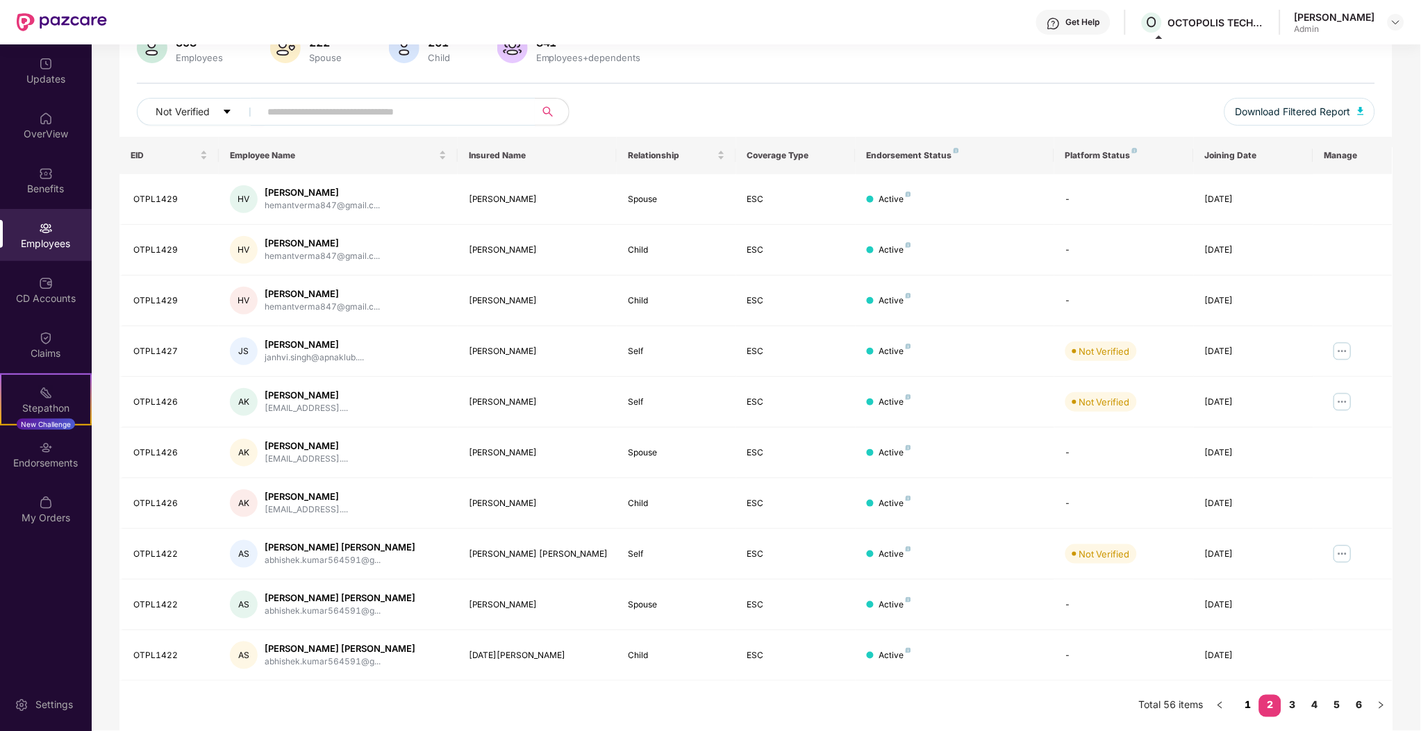
click at [1249, 709] on link "1" at bounding box center [1248, 705] width 22 height 21
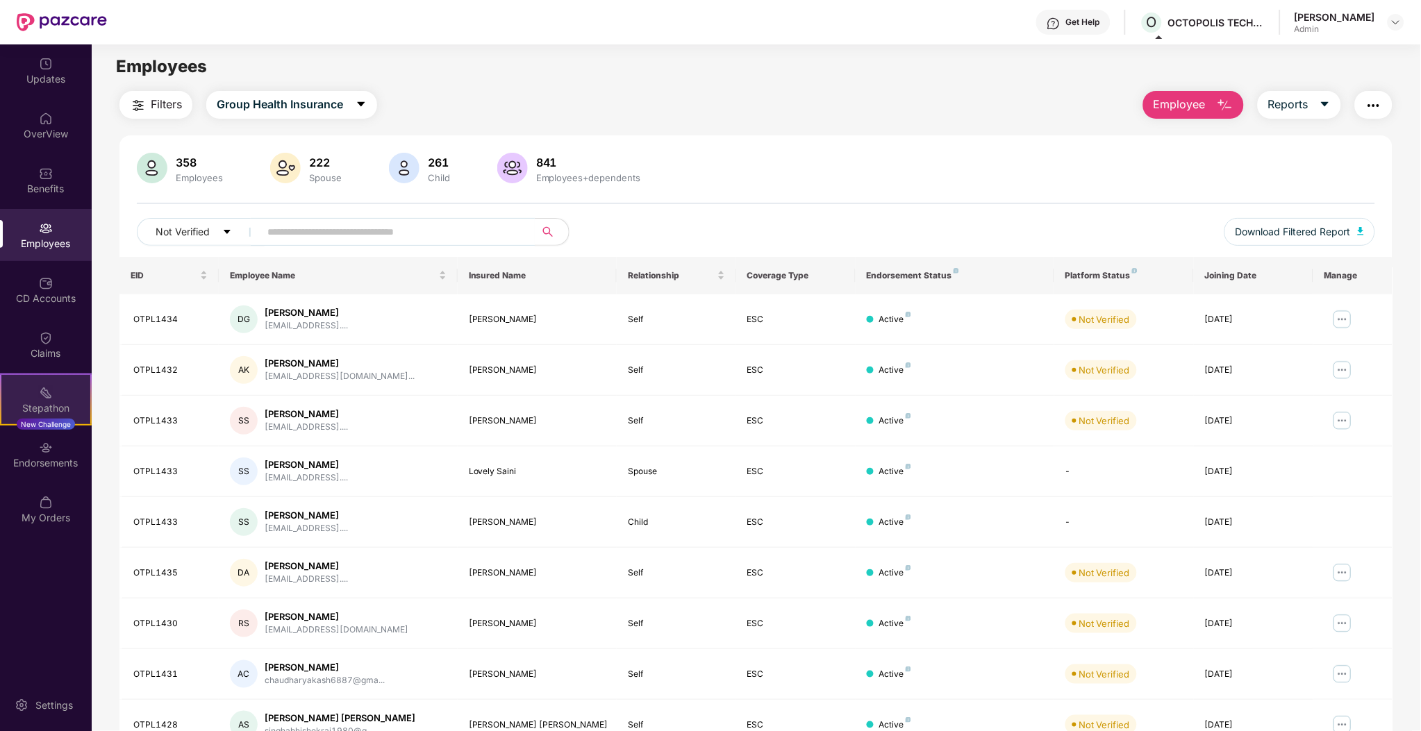
scroll to position [0, 0]
click at [208, 233] on span "Not Verified" at bounding box center [183, 233] width 54 height 15
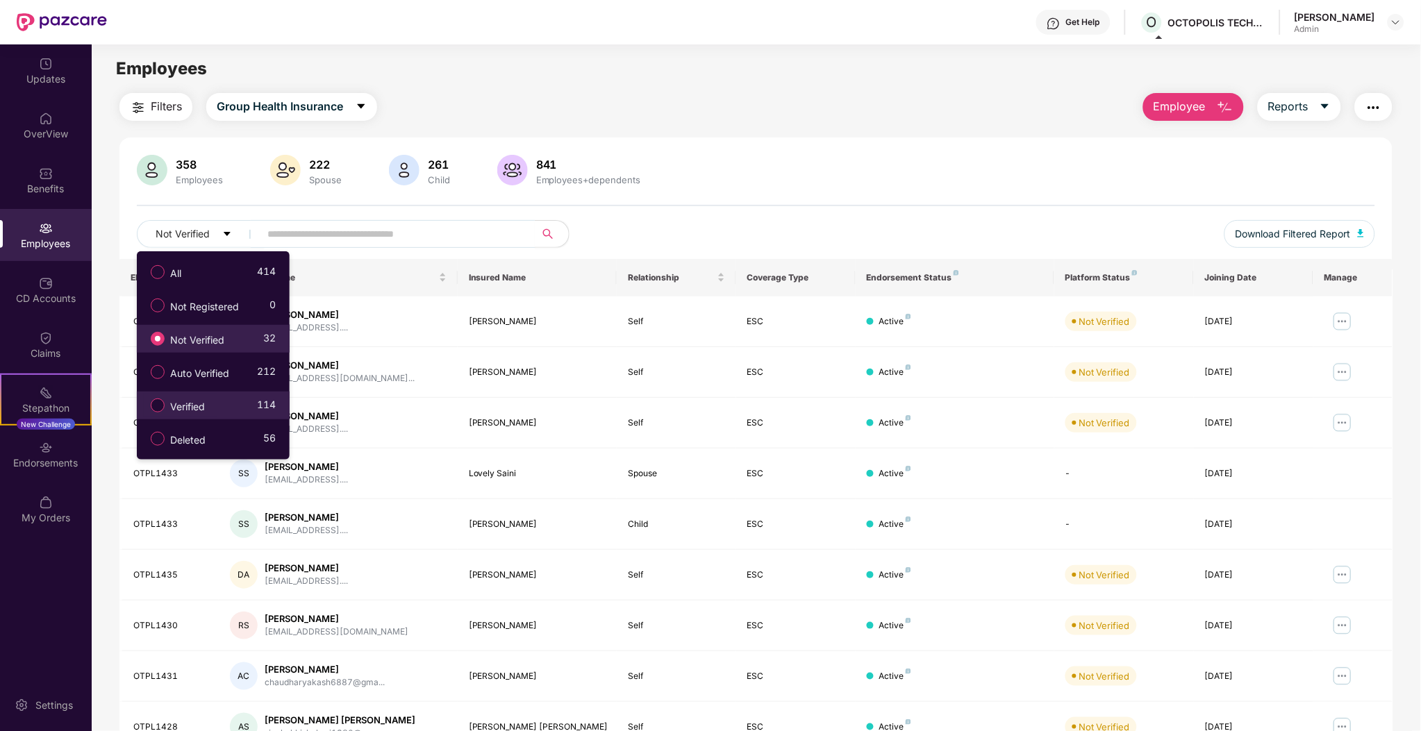
click at [202, 406] on span "Verified" at bounding box center [188, 406] width 46 height 15
